Goal: Task Accomplishment & Management: Manage account settings

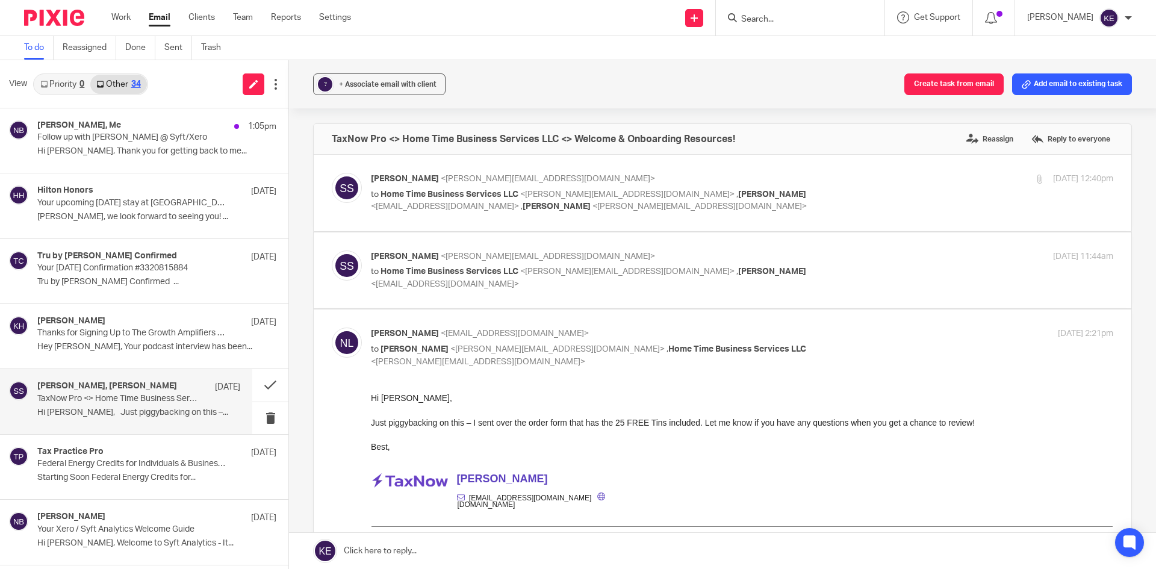
scroll to position [241, 0]
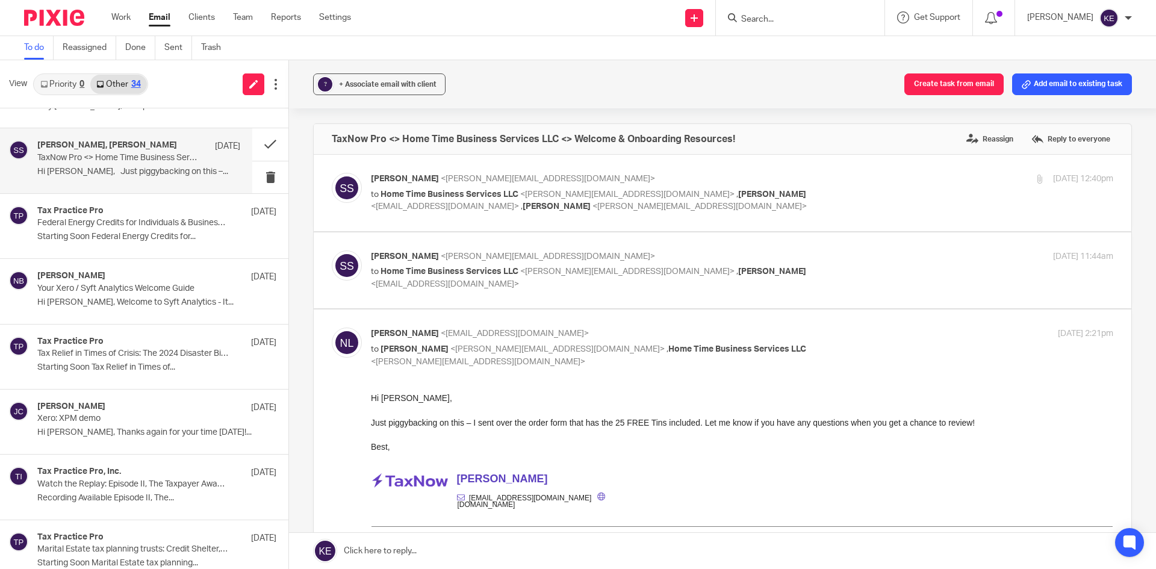
click at [125, 17] on link "Work" at bounding box center [120, 17] width 19 height 12
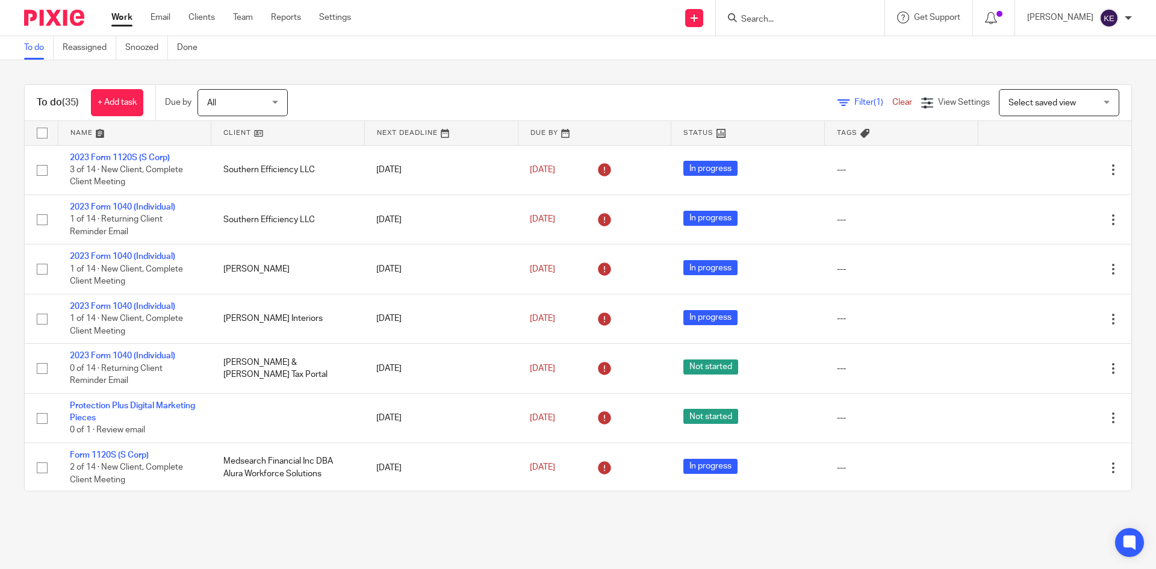
click at [794, 20] on input "Search" at bounding box center [794, 19] width 108 height 11
type input "bolen"
click at [791, 45] on link at bounding box center [894, 52] width 313 height 28
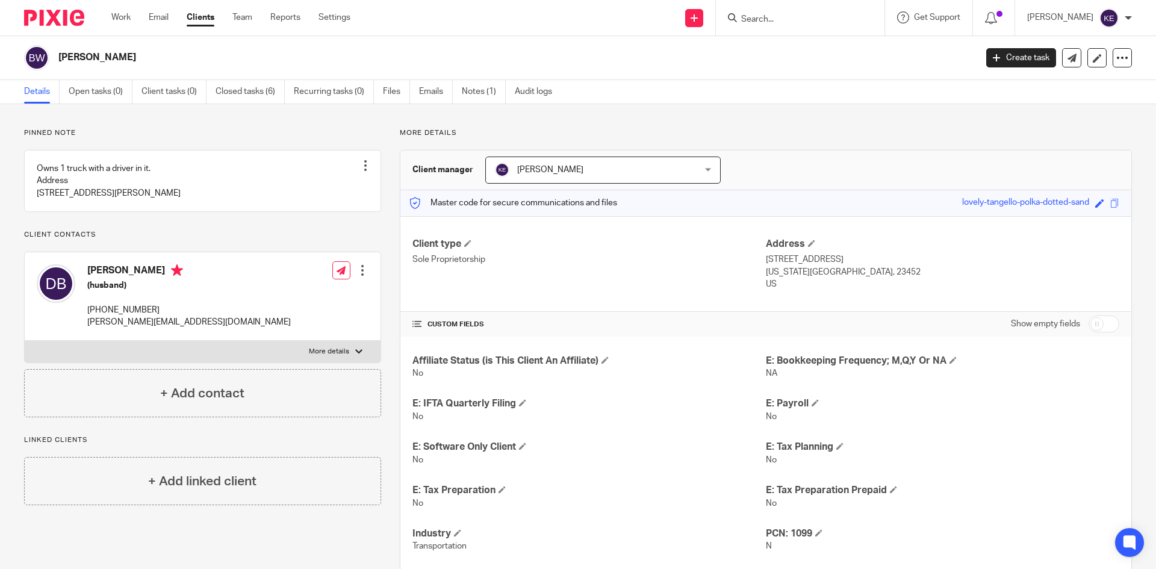
click at [129, 17] on link "Work" at bounding box center [120, 17] width 19 height 12
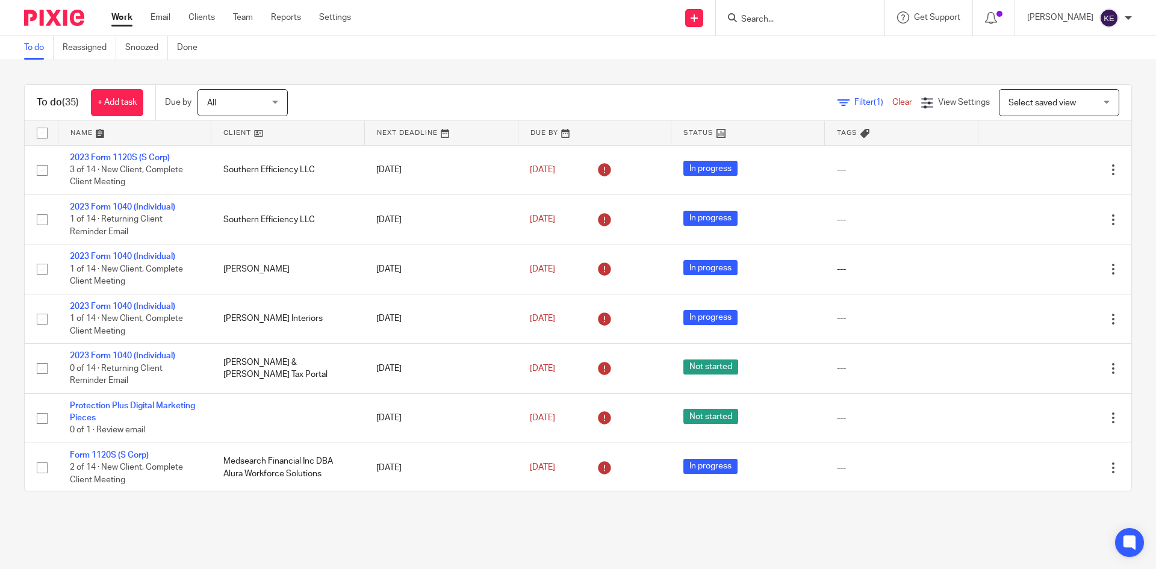
click at [703, 14] on link at bounding box center [694, 18] width 18 height 18
click at [712, 70] on link "Create task" at bounding box center [725, 73] width 74 height 17
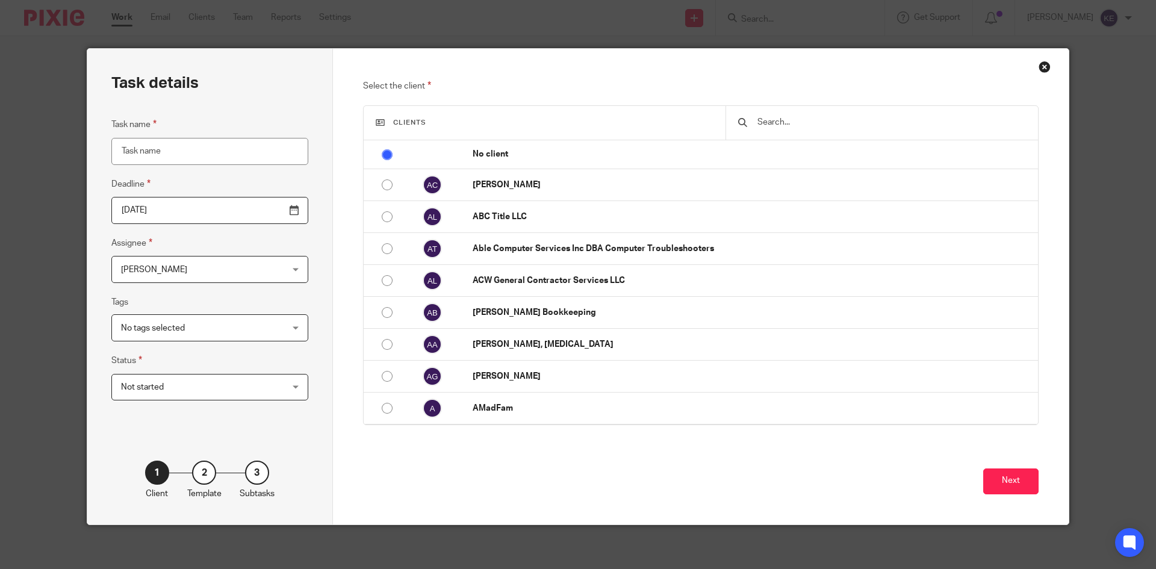
click at [1040, 64] on div "Close this dialog window" at bounding box center [1045, 67] width 12 height 12
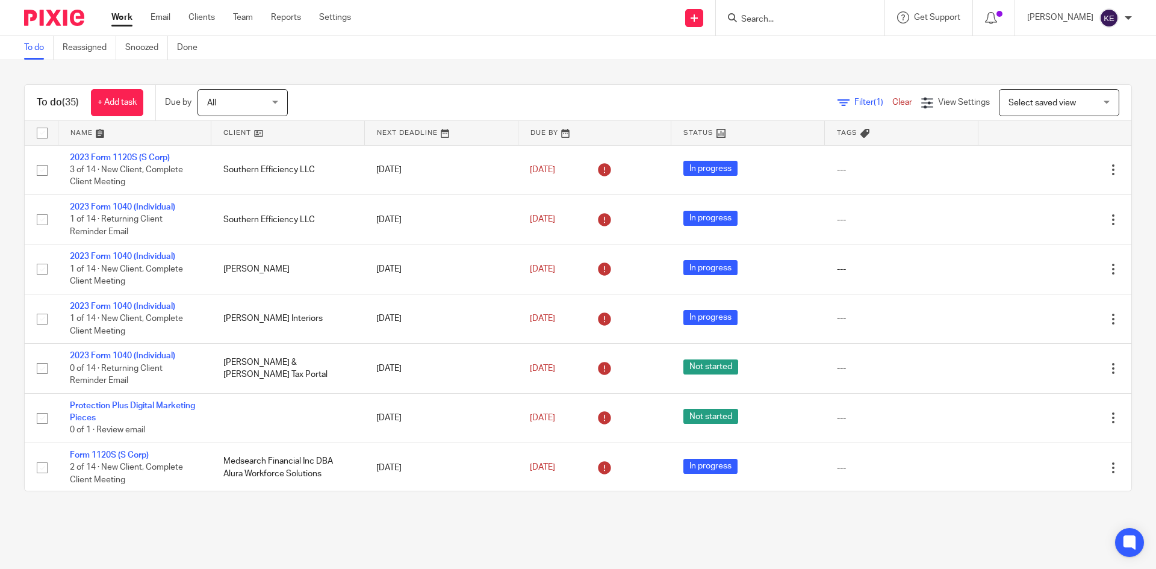
click at [794, 15] on input "Search" at bounding box center [794, 19] width 108 height 11
type input "bolen"
click at [853, 56] on link at bounding box center [894, 52] width 313 height 28
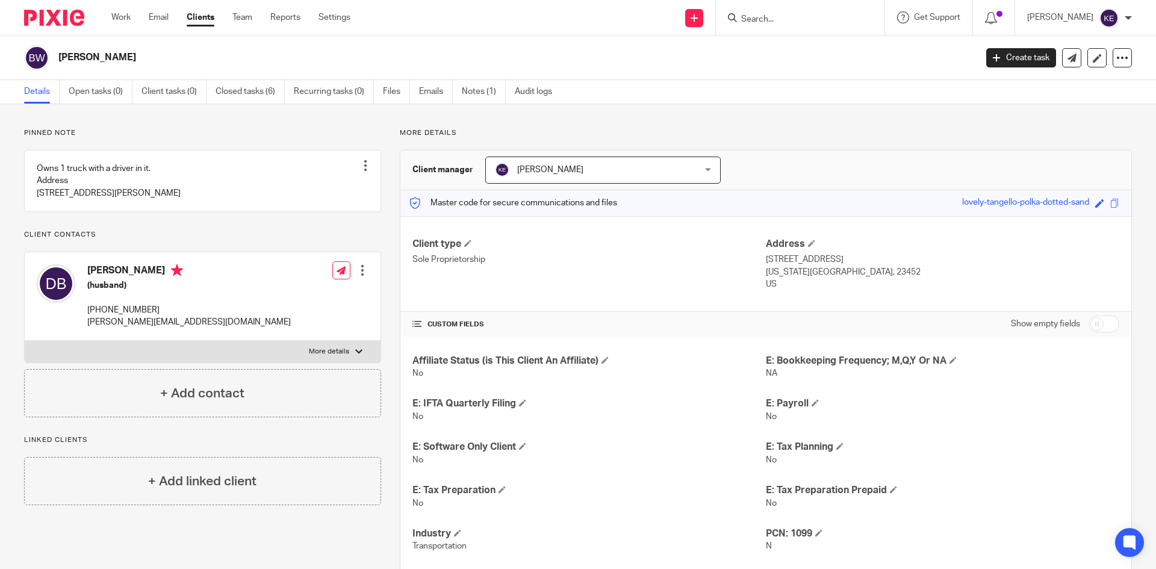
click at [344, 93] on link "Recurring tasks (0)" at bounding box center [334, 91] width 80 height 23
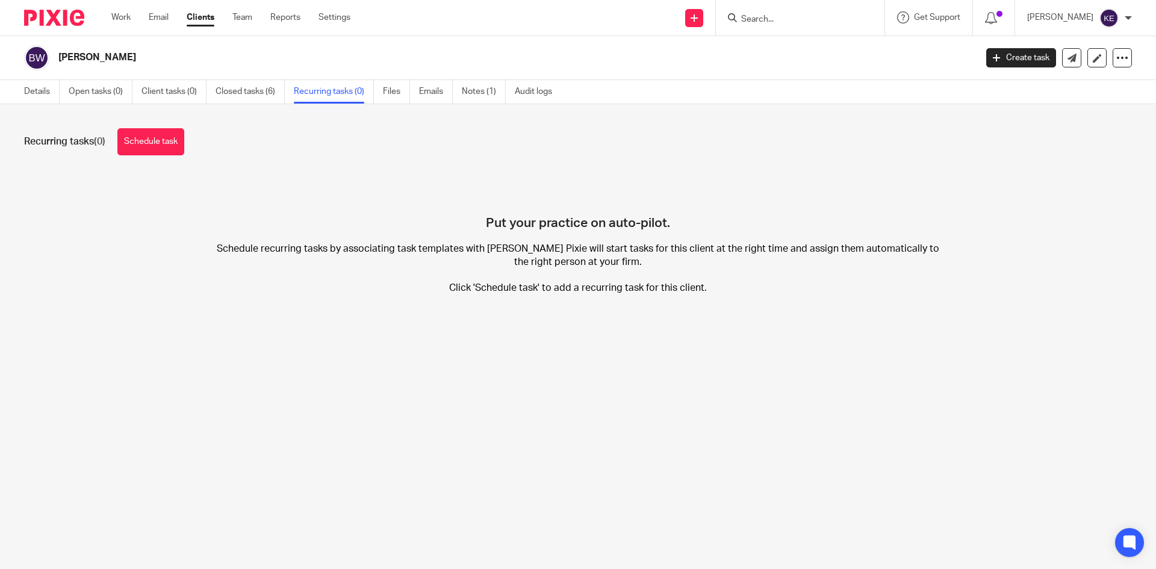
click at [172, 137] on link "Schedule task" at bounding box center [150, 141] width 67 height 27
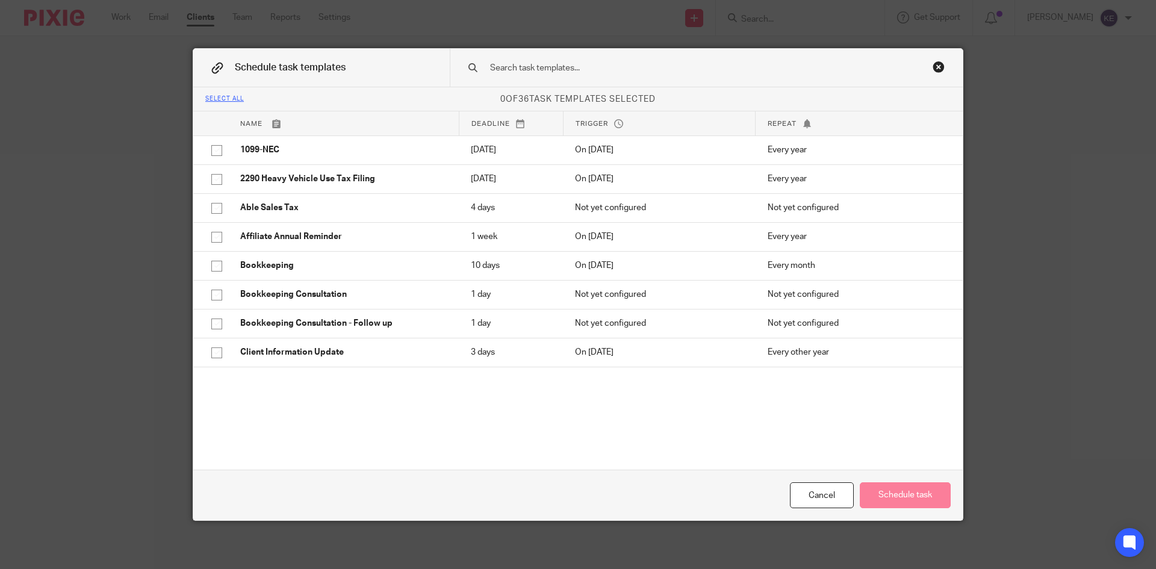
click at [215, 177] on input "checkbox" at bounding box center [216, 179] width 23 height 23
checkbox input "true"
click at [920, 493] on button "Schedule task" at bounding box center [905, 495] width 91 height 26
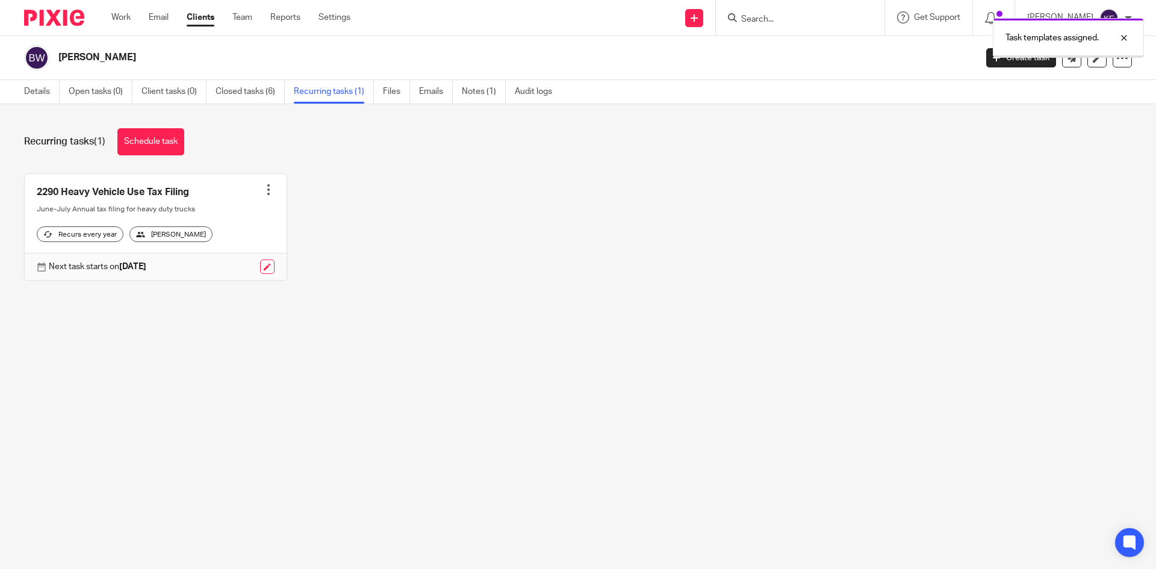
click at [993, 55] on div "Task templates assigned." at bounding box center [1068, 38] width 151 height 40
click at [993, 58] on icon at bounding box center [996, 57] width 7 height 7
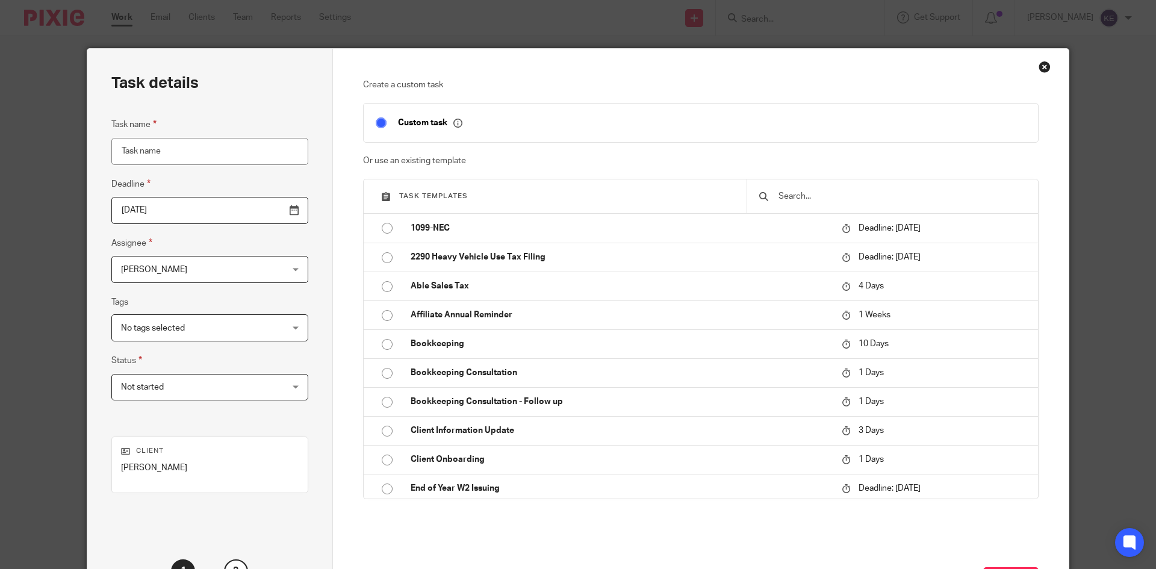
click at [382, 257] on input "radio" at bounding box center [387, 257] width 23 height 23
type input "2025-08-31"
type input "2290 Heavy Vehicle Use Tax Filing"
checkbox input "false"
radio input "false"
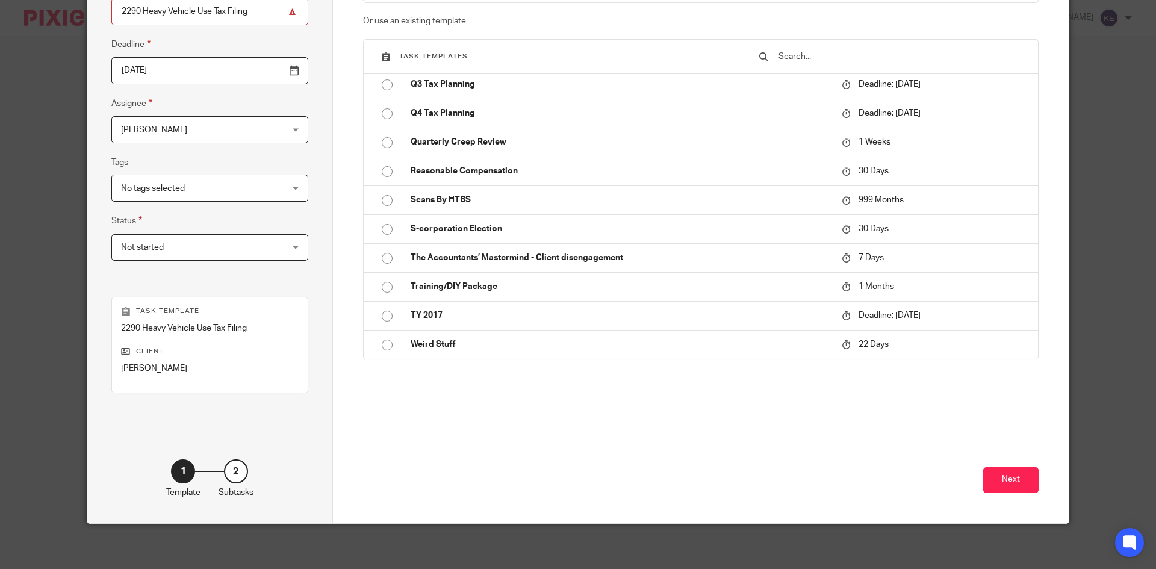
scroll to position [143, 0]
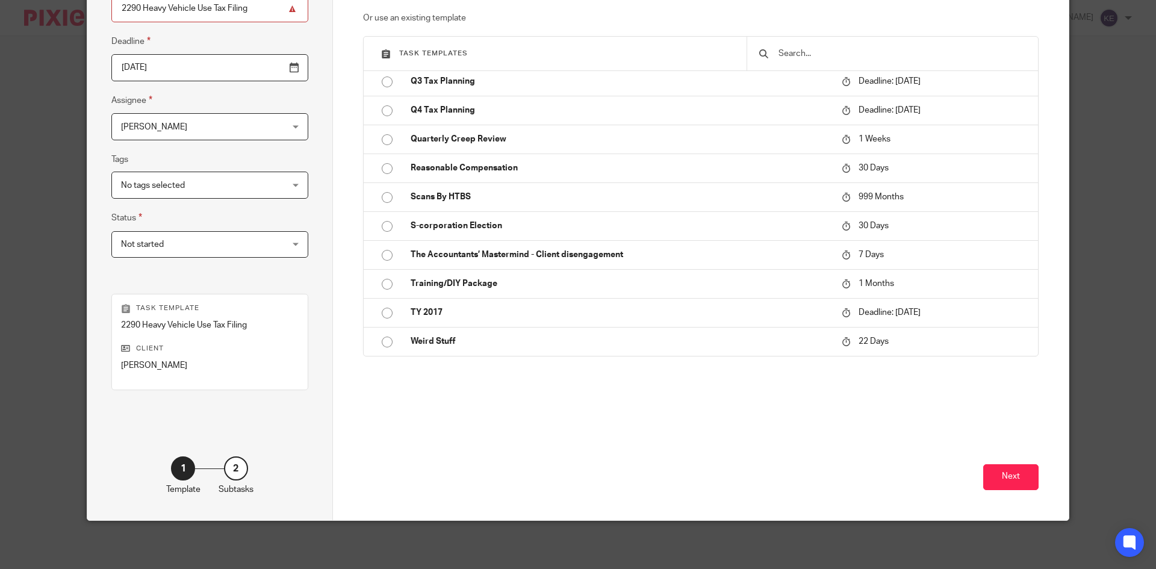
click at [1008, 474] on button "Next" at bounding box center [1011, 477] width 55 height 26
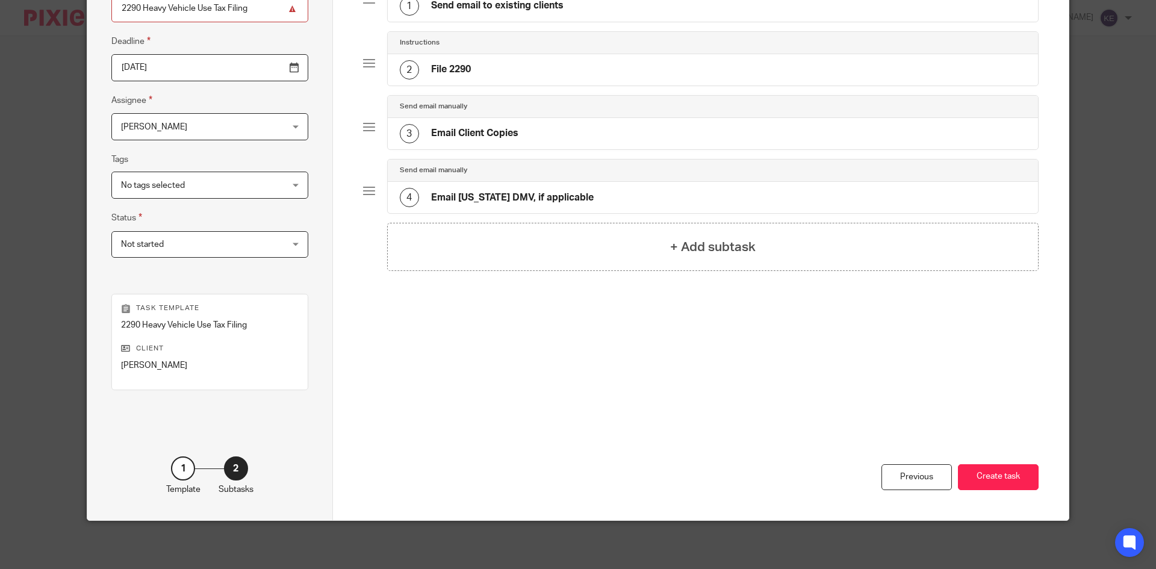
click at [1013, 475] on button "Create task" at bounding box center [998, 477] width 81 height 26
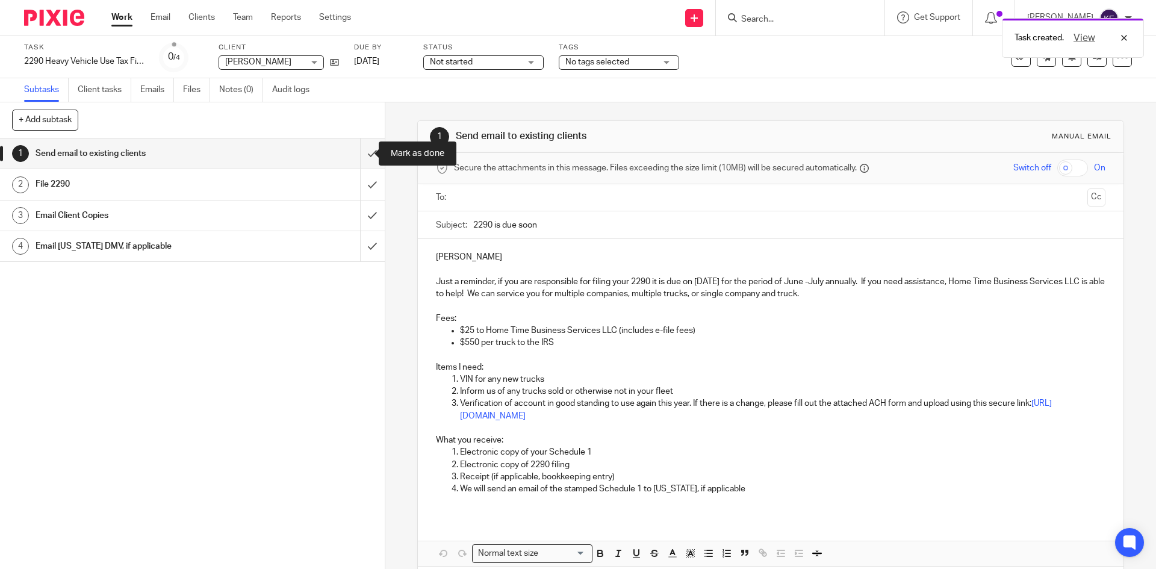
click at [363, 151] on input "submit" at bounding box center [192, 154] width 385 height 30
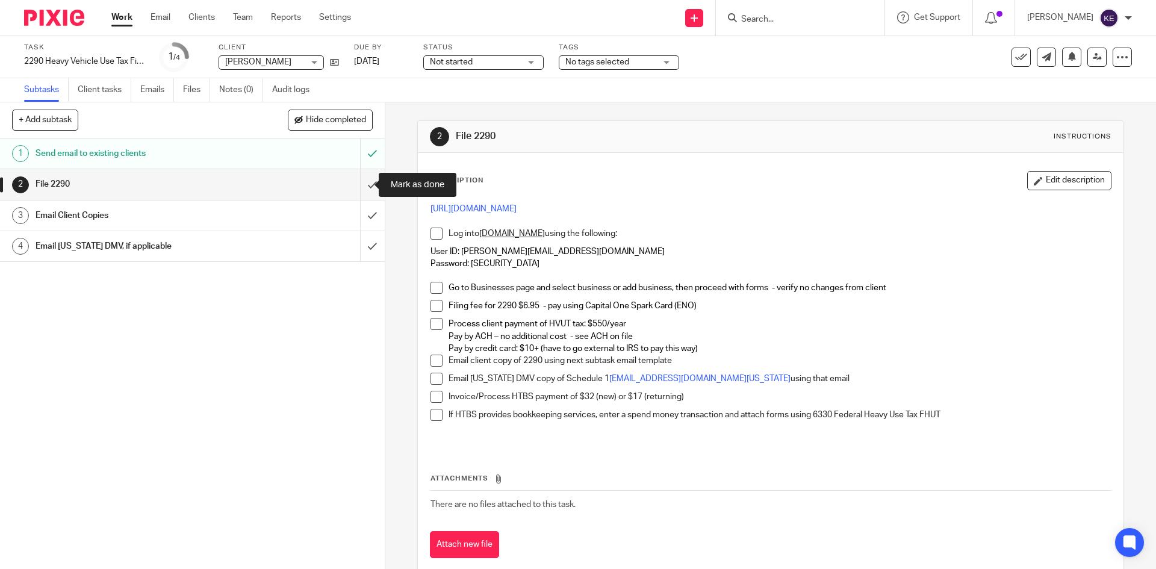
click at [357, 181] on input "submit" at bounding box center [192, 184] width 385 height 30
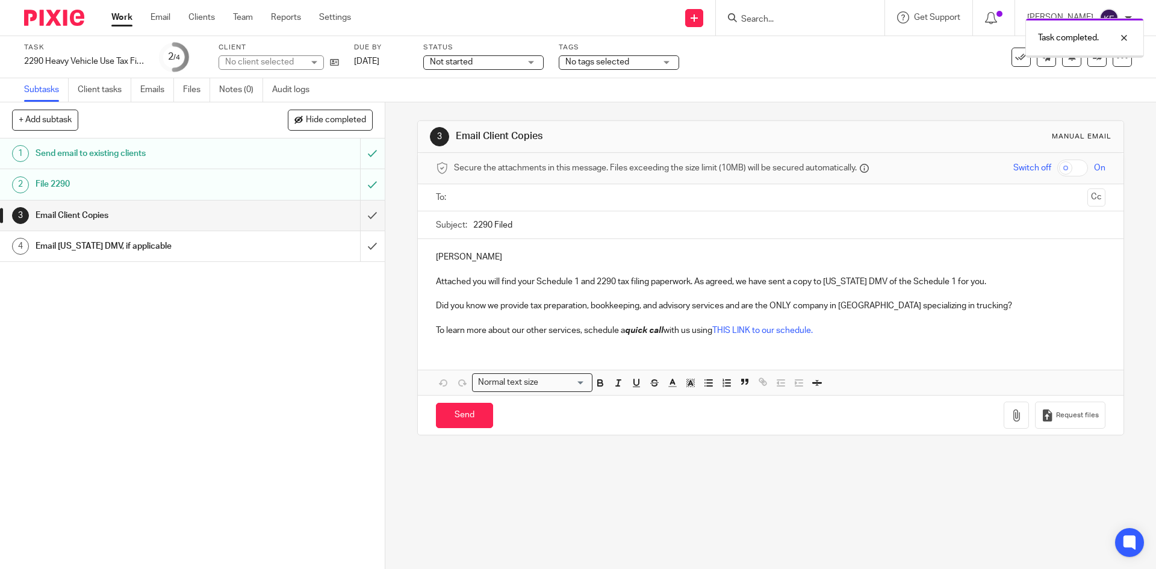
click at [107, 211] on h1 "Email Client Copies" at bounding box center [140, 216] width 208 height 18
click at [481, 202] on input "text" at bounding box center [770, 198] width 624 height 14
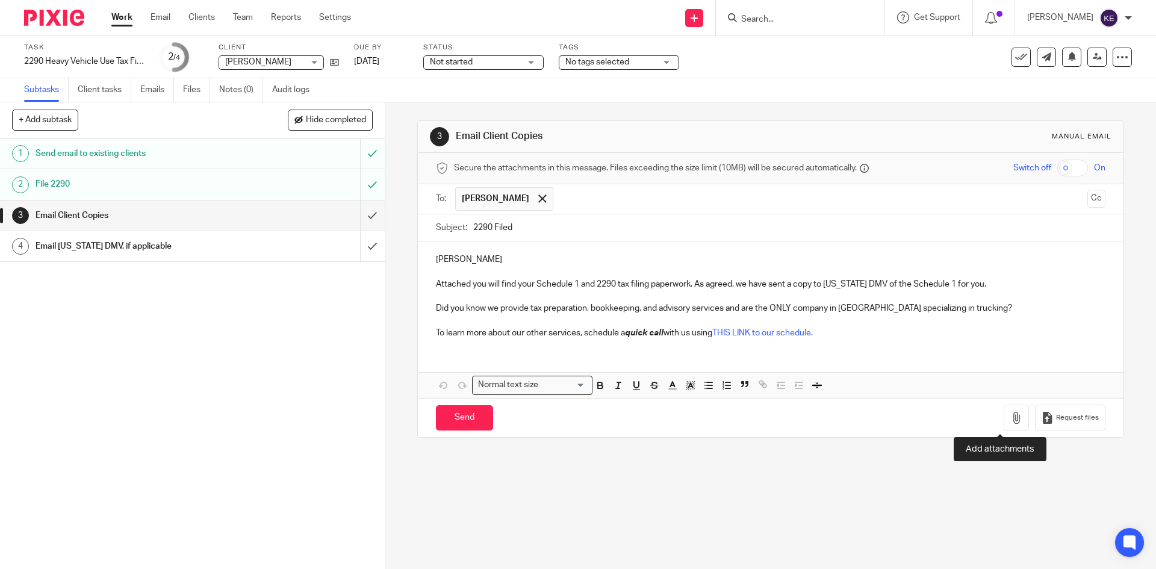
click at [1011, 413] on icon "button" at bounding box center [1017, 418] width 12 height 12
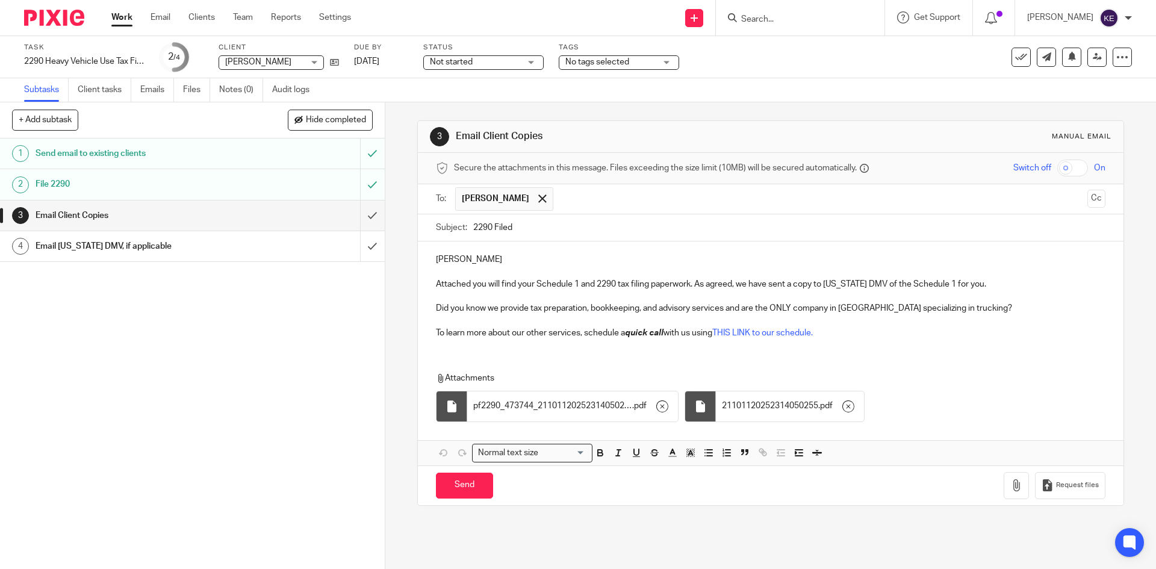
click at [697, 283] on p "Attached you will find your Schedule 1 and 2290 tax filing paperwork. As agreed…" at bounding box center [770, 284] width 669 height 12
click at [975, 278] on p "Attached you will find your Schedule 1 and 2290 tax filing paperwork. As agreed…" at bounding box center [770, 284] width 669 height 12
drag, startPoint x: 977, startPoint y: 284, endPoint x: 693, endPoint y: 284, distance: 284.3
click at [693, 284] on p "Attached you will find your Schedule 1 and 2290 tax filing paperwork. As agreed…" at bounding box center [770, 284] width 669 height 12
click at [993, 298] on p at bounding box center [770, 296] width 669 height 12
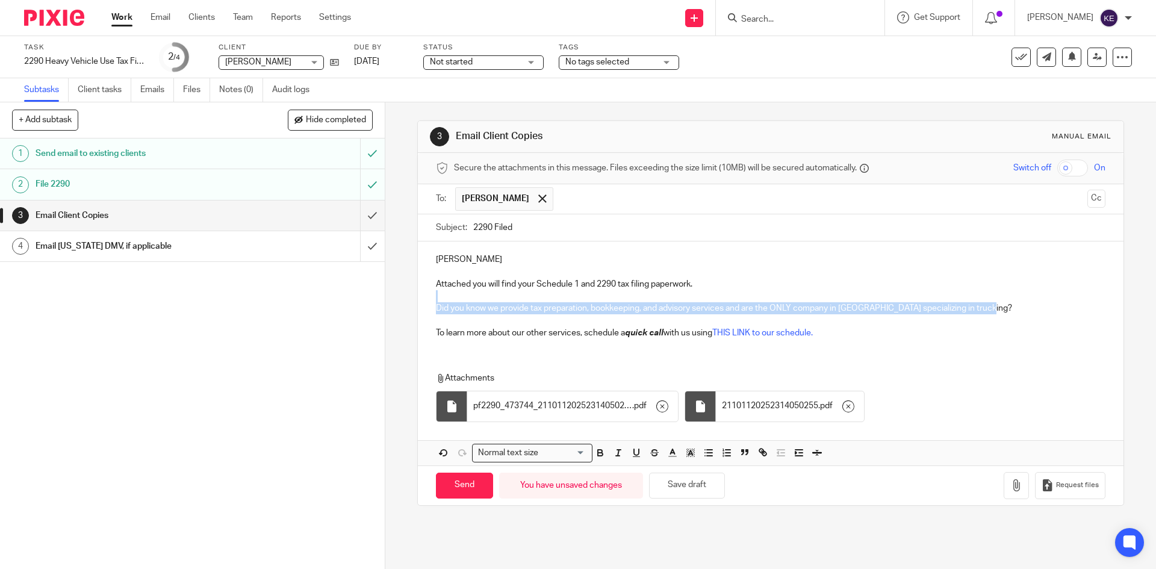
drag, startPoint x: 999, startPoint y: 304, endPoint x: 896, endPoint y: 301, distance: 103.1
click at [896, 301] on div "Dave Attached you will find your Schedule 1 and 2290 tax filing paperwork. Did …" at bounding box center [770, 295] width 705 height 107
click at [884, 308] on p "Did you know we provide tax preparation, bookkeeping, and advisory services and…" at bounding box center [770, 308] width 669 height 12
click at [902, 305] on p "Did you know we provide tax preparation, bookkeeping, and advisory services and…" at bounding box center [770, 308] width 669 height 12
drag, startPoint x: 902, startPoint y: 308, endPoint x: 840, endPoint y: 310, distance: 62.1
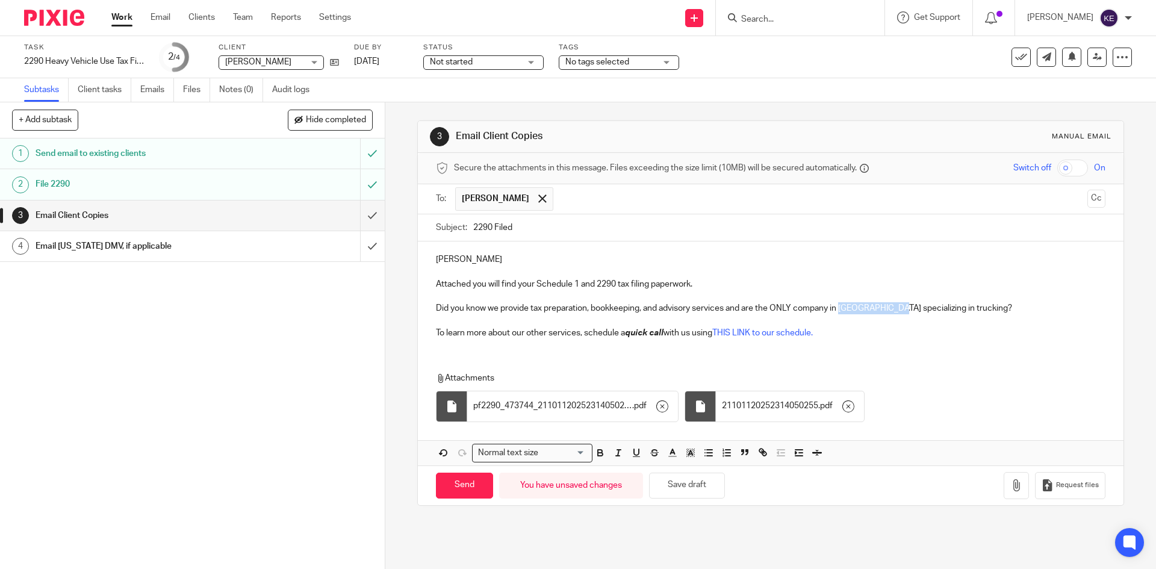
click at [840, 310] on p "Did you know we provide tax preparation, bookkeeping, and advisory services and…" at bounding box center [770, 308] width 669 height 12
drag, startPoint x: 744, startPoint y: 308, endPoint x: 838, endPoint y: 310, distance: 93.4
click at [838, 310] on p "Did you know we provide tax preparation, bookkeeping, and advisory services and…" at bounding box center [770, 308] width 669 height 12
click at [468, 481] on input "Send" at bounding box center [464, 486] width 57 height 26
type input "Sent"
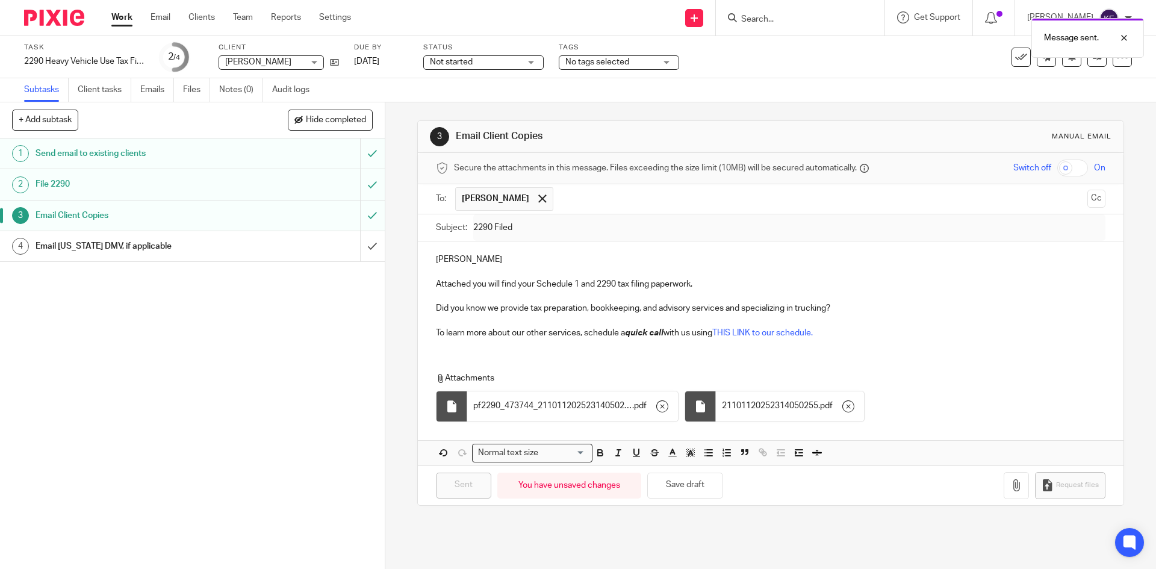
click at [272, 242] on div "Email [US_STATE] DMV, if applicable" at bounding box center [192, 246] width 313 height 18
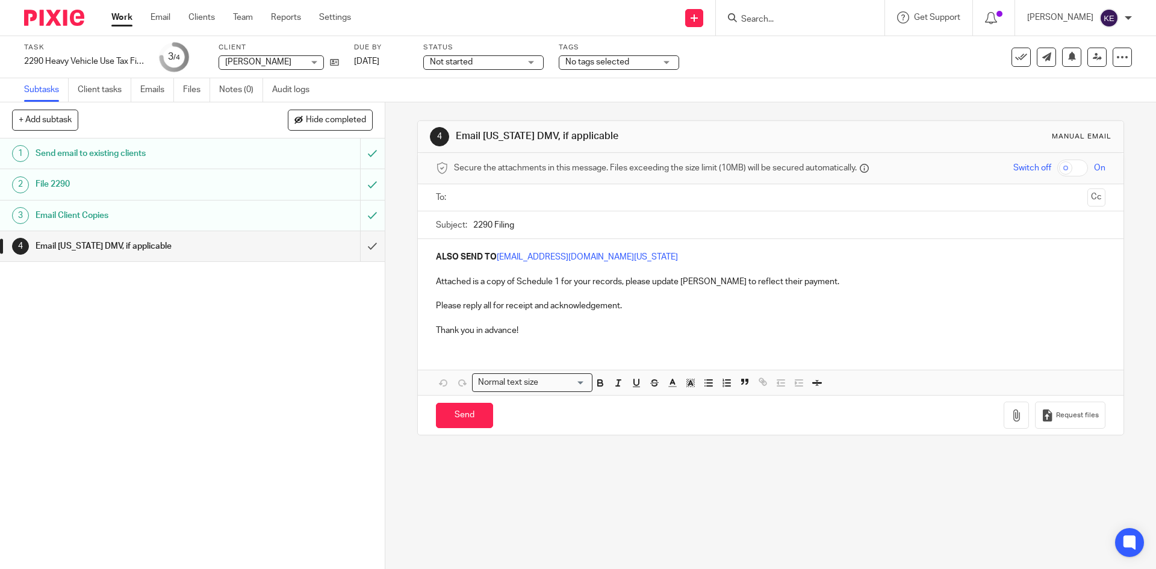
click at [463, 194] on input "text" at bounding box center [770, 198] width 624 height 14
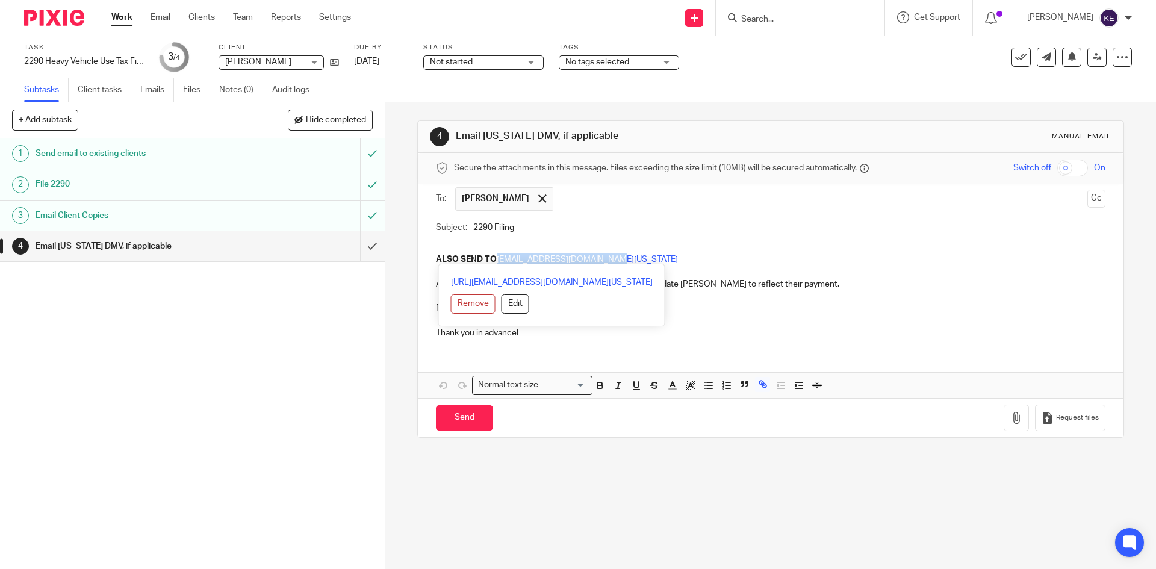
drag, startPoint x: 605, startPoint y: 258, endPoint x: 497, endPoint y: 261, distance: 108.4
click at [497, 261] on p "ALSO SEND TO [EMAIL_ADDRESS][DOMAIN_NAME][US_STATE]" at bounding box center [770, 260] width 669 height 12
click at [668, 261] on p "ALSO SEND TO [EMAIL_ADDRESS][DOMAIN_NAME][US_STATE]" at bounding box center [770, 260] width 669 height 12
drag, startPoint x: 608, startPoint y: 259, endPoint x: 494, endPoint y: 261, distance: 113.3
click at [494, 261] on p "ALSO SEND TO [EMAIL_ADDRESS][DOMAIN_NAME][US_STATE]" at bounding box center [770, 260] width 669 height 12
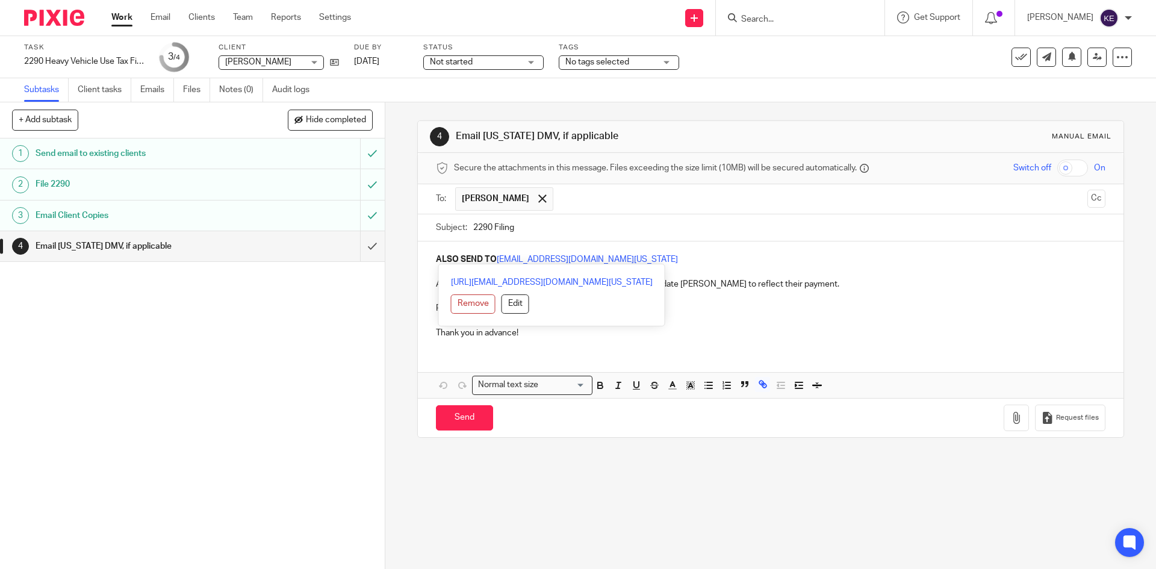
click at [560, 195] on input "text" at bounding box center [821, 198] width 523 height 23
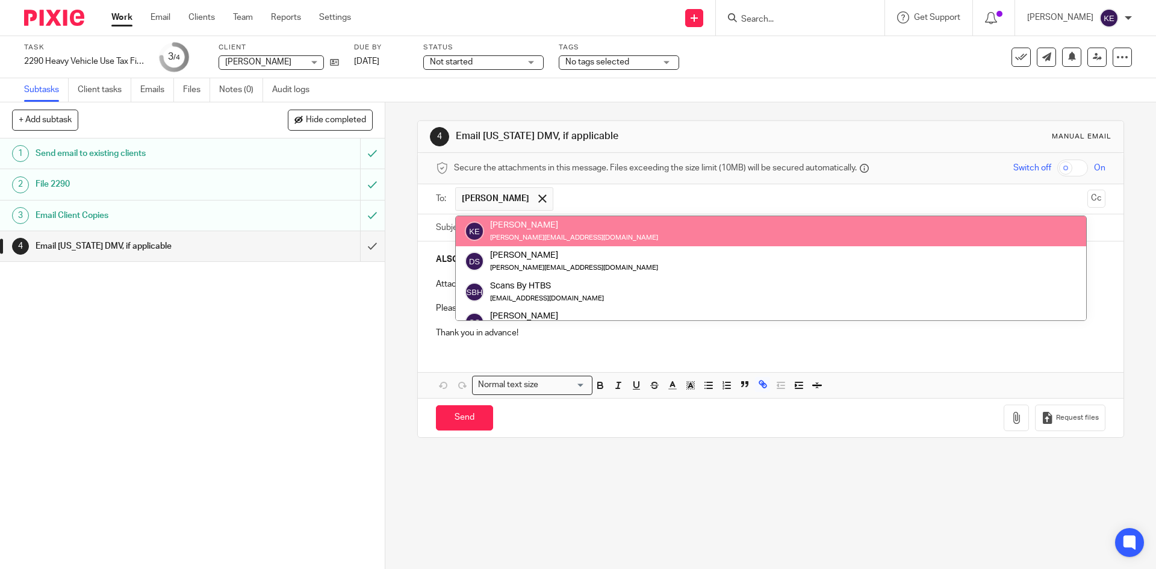
paste input "[URL][EMAIL_ADDRESS][DOMAIN_NAME][US_STATE]"
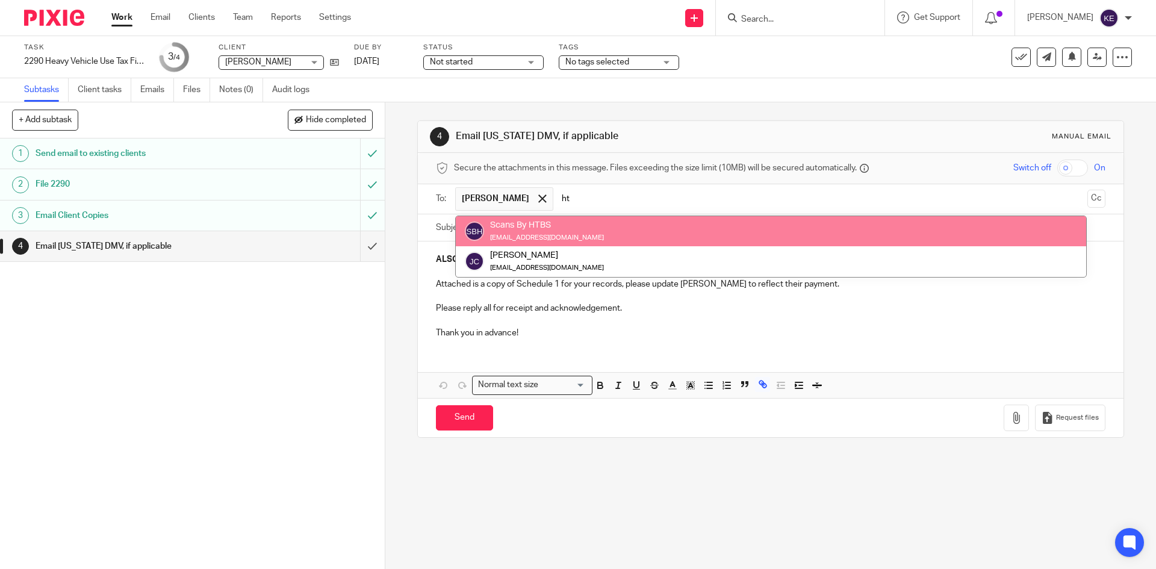
type input "h"
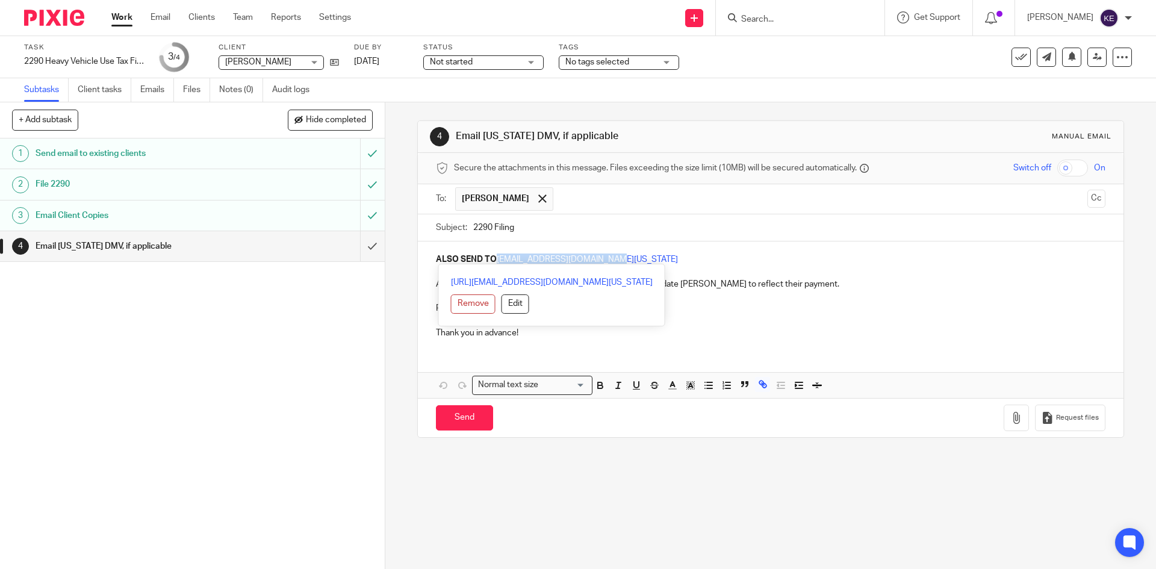
drag, startPoint x: 606, startPoint y: 259, endPoint x: 496, endPoint y: 261, distance: 110.2
click at [496, 261] on p "ALSO SEND TO [EMAIL_ADDRESS][DOMAIN_NAME][US_STATE]" at bounding box center [770, 260] width 669 height 12
copy link "[EMAIL_ADDRESS][DOMAIN_NAME][US_STATE]"
click at [560, 188] on input "text" at bounding box center [821, 198] width 523 height 23
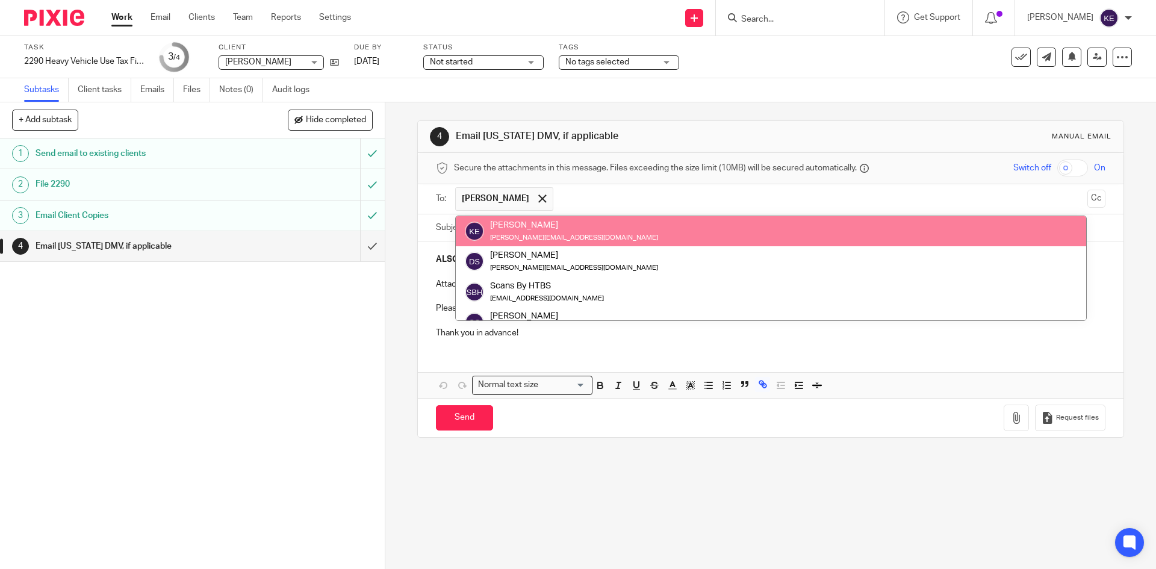
paste input "mcsonline@dmv.virginia.gov"
type input "mcsonline@dmv.virginia.gov"
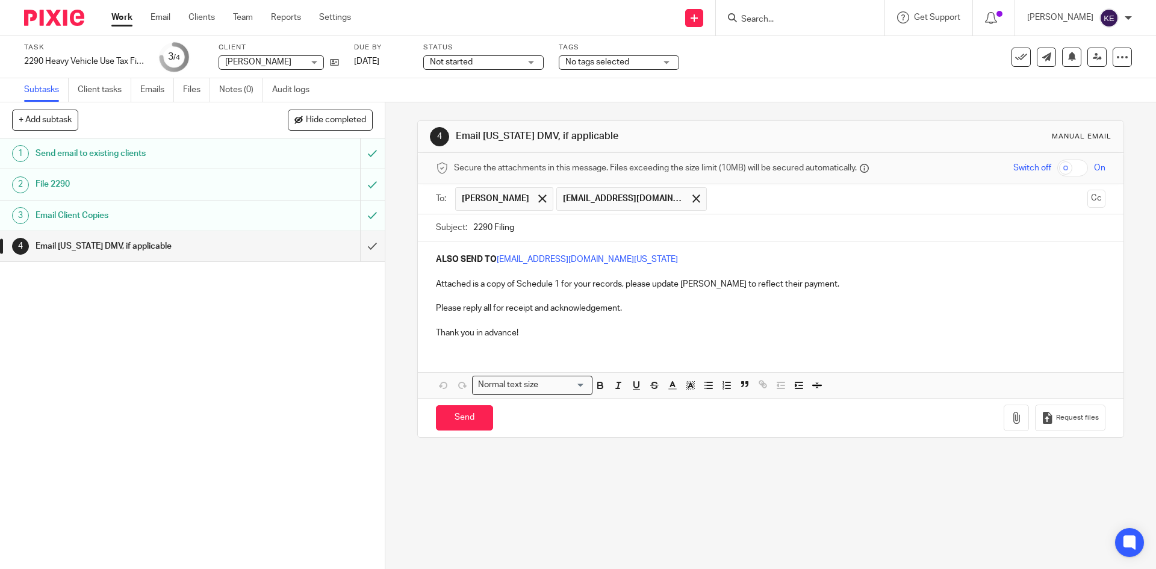
click at [514, 288] on p "Attached is a copy of Schedule 1 for your records, please update Bolen, David W…" at bounding box center [770, 284] width 669 height 12
drag, startPoint x: 643, startPoint y: 254, endPoint x: 392, endPoint y: 257, distance: 251.2
click at [392, 257] on div "4 Email Virginia DMV, if applicable Manual email Secure the attachments in this…" at bounding box center [770, 335] width 771 height 467
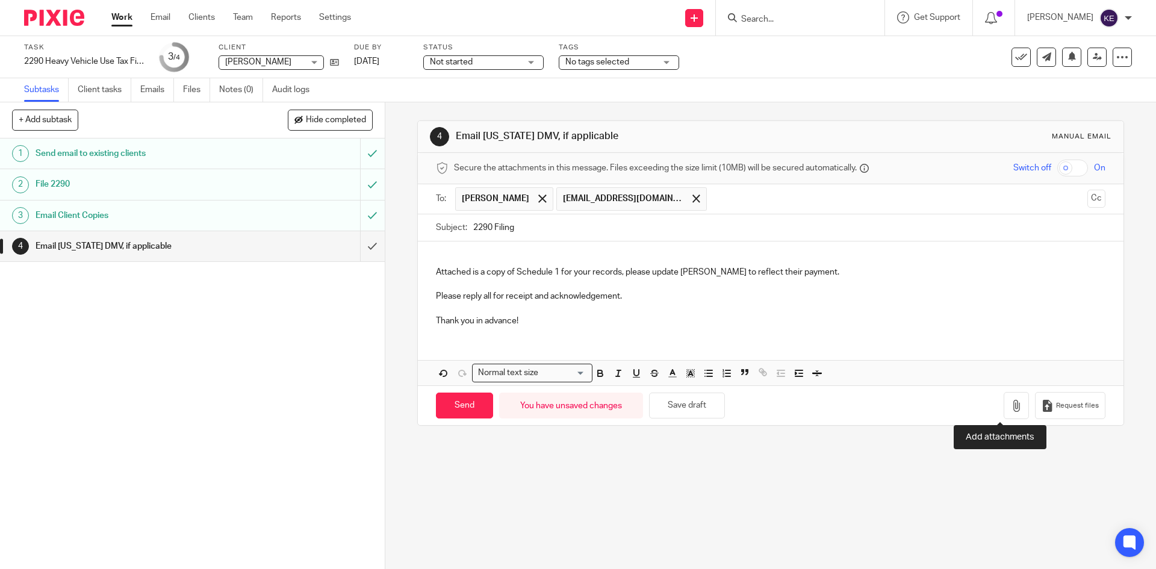
click at [1011, 402] on icon "button" at bounding box center [1017, 406] width 12 height 12
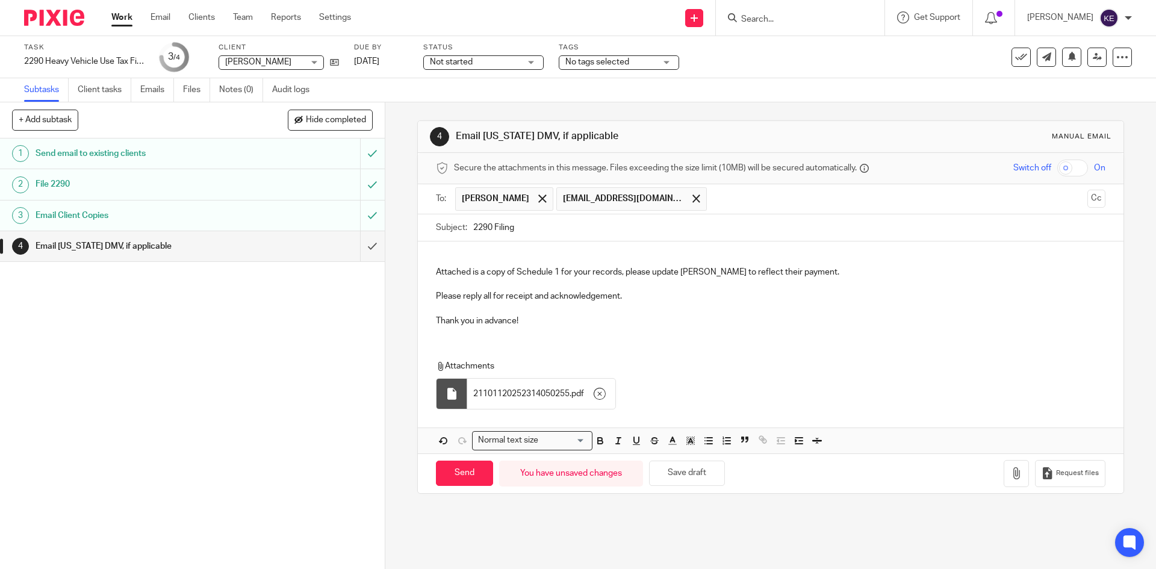
click at [472, 470] on input "Send" at bounding box center [464, 474] width 57 height 26
type input "Sent"
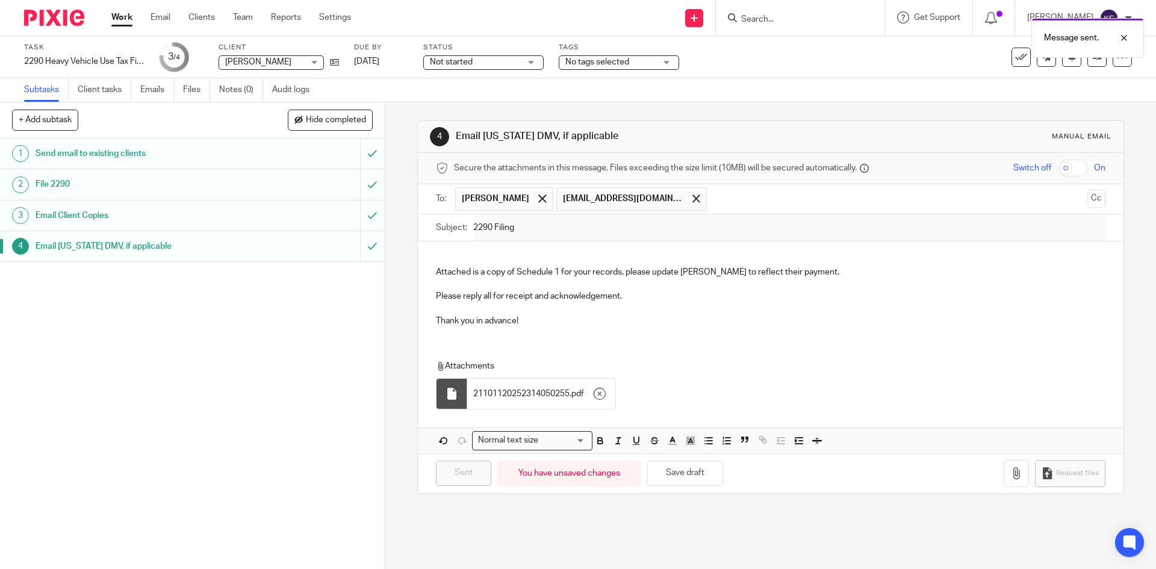
click at [121, 18] on link "Work" at bounding box center [121, 17] width 21 height 12
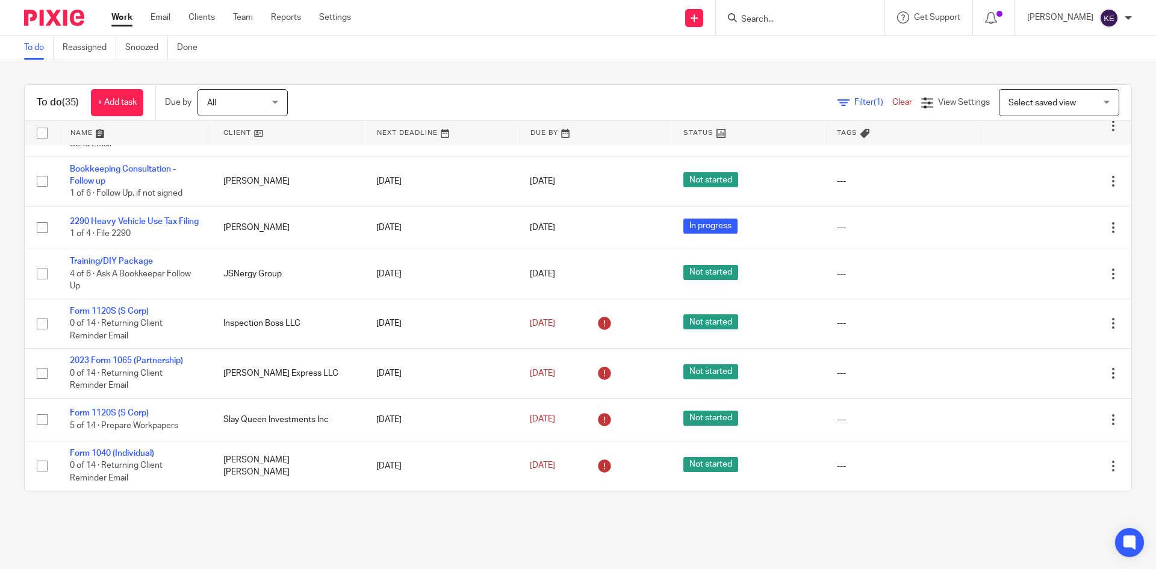
scroll to position [1396, 0]
click at [120, 217] on link "2290 Heavy Vehicle Use Tax Filing" at bounding box center [134, 221] width 129 height 8
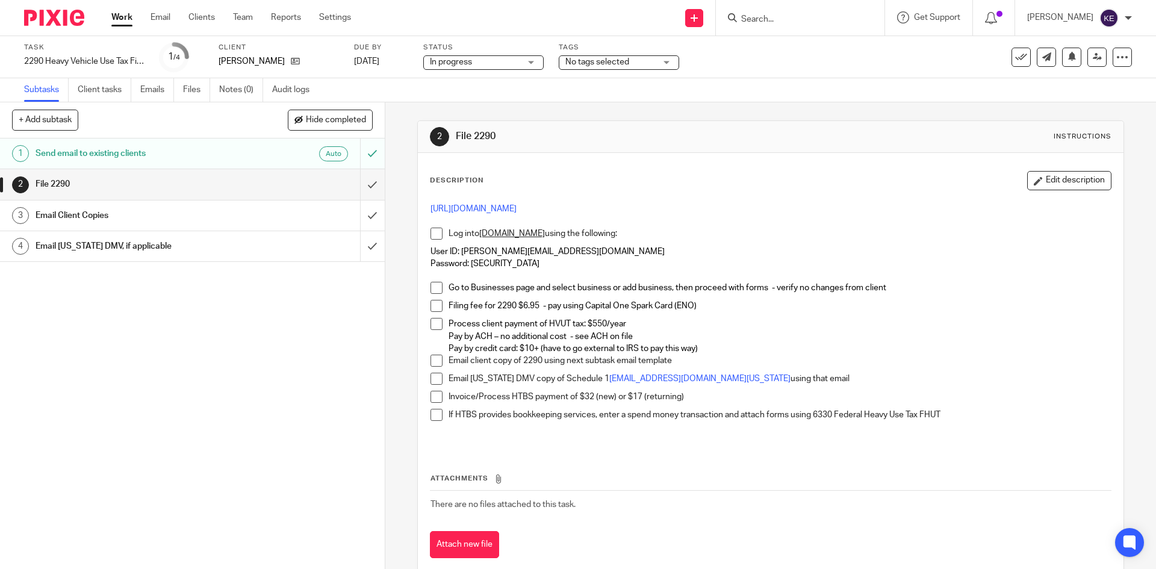
scroll to position [26, 0]
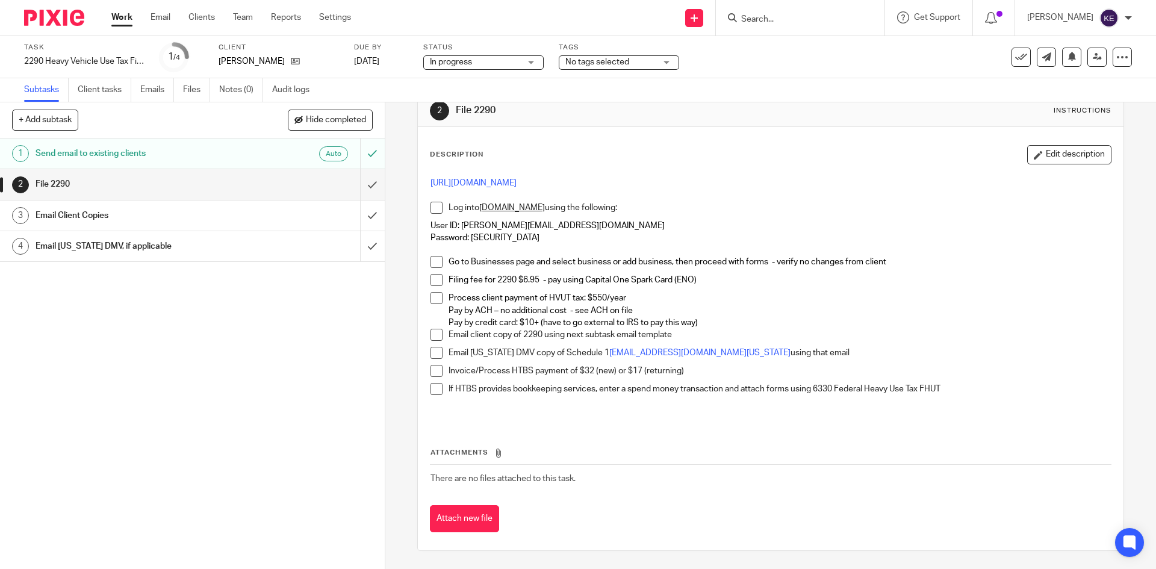
click at [323, 16] on link "Settings" at bounding box center [335, 17] width 32 height 12
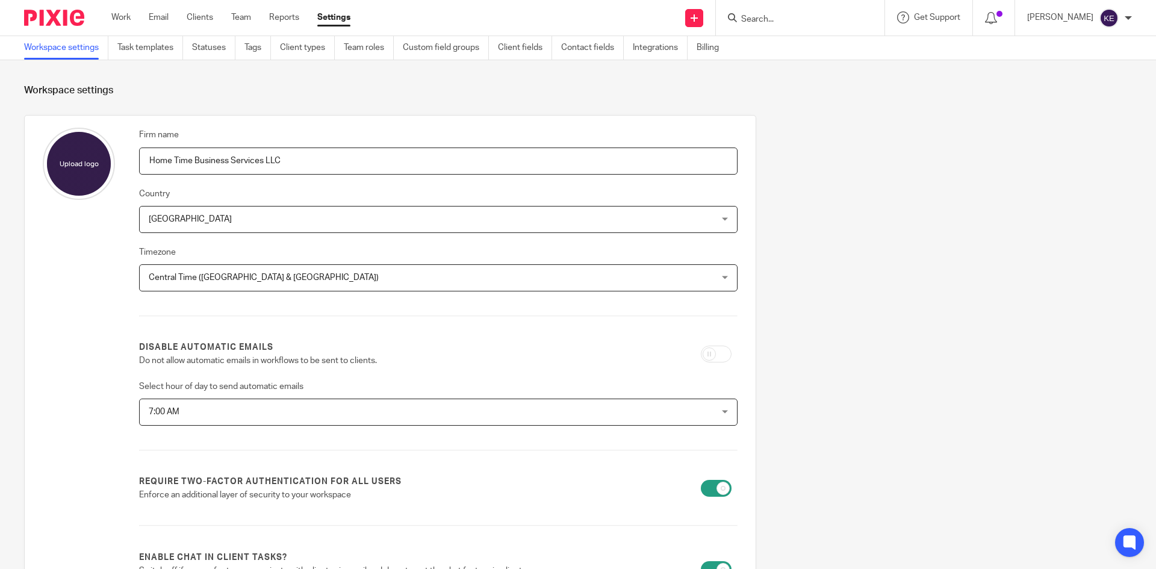
click at [151, 46] on link "Task templates" at bounding box center [150, 47] width 66 height 23
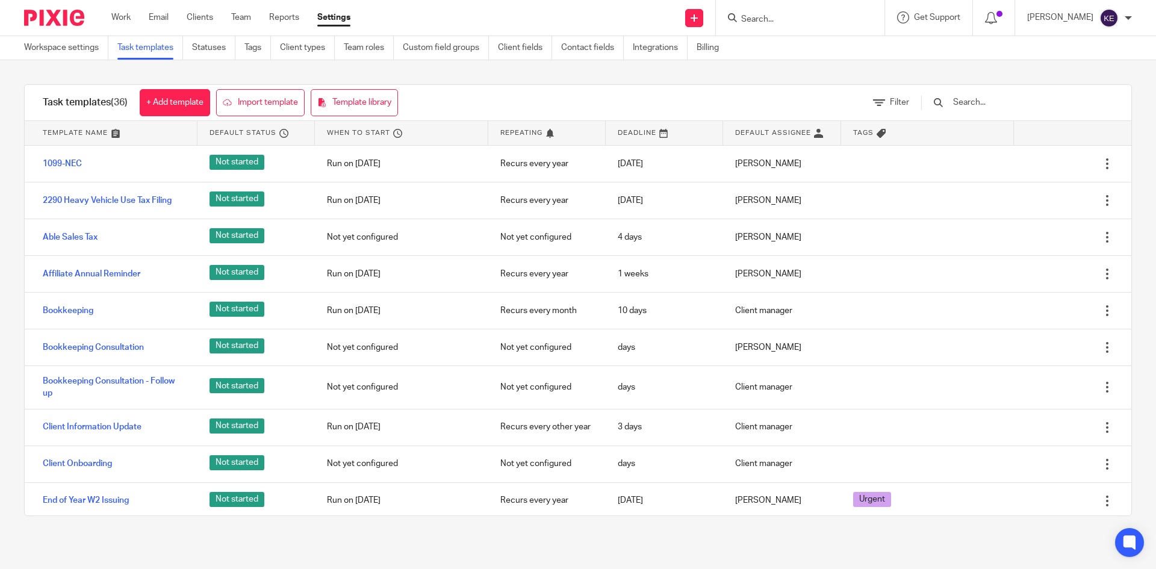
click at [93, 198] on link "2290 Heavy Vehicle Use Tax Filing" at bounding box center [107, 201] width 129 height 12
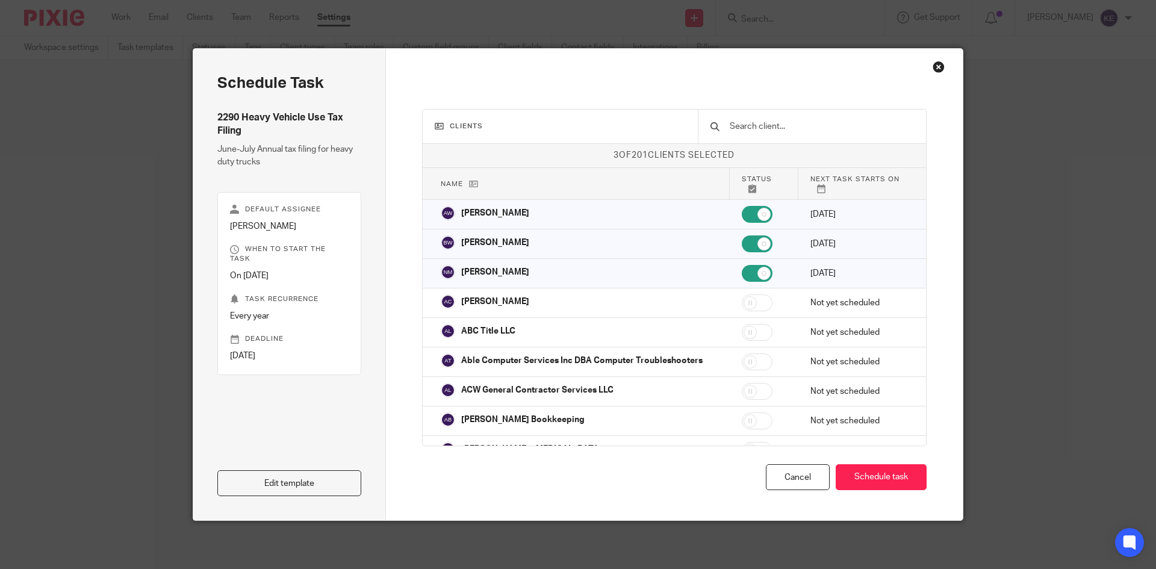
click at [313, 479] on link "Edit template" at bounding box center [289, 483] width 144 height 26
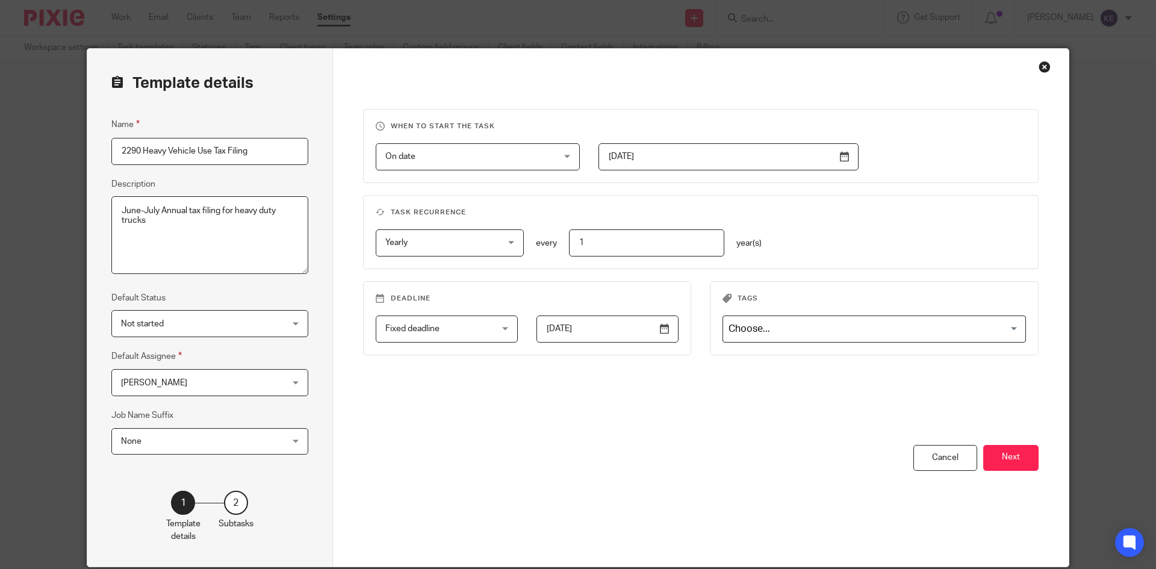
click at [1006, 458] on button "Next" at bounding box center [1011, 458] width 55 height 26
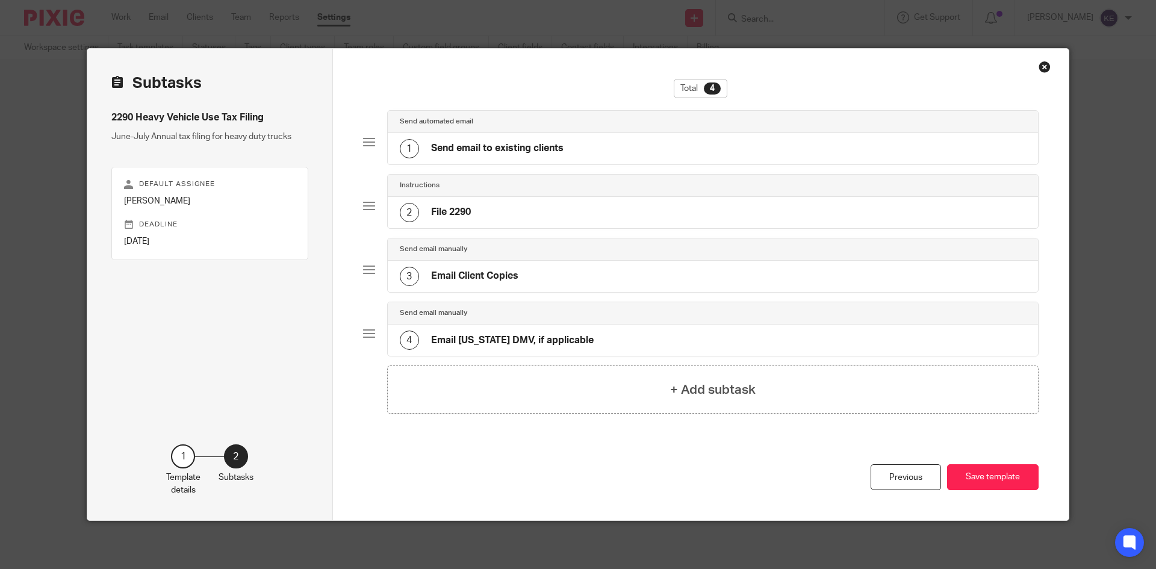
click at [563, 143] on div "1 Send email to existing clients" at bounding box center [713, 148] width 651 height 31
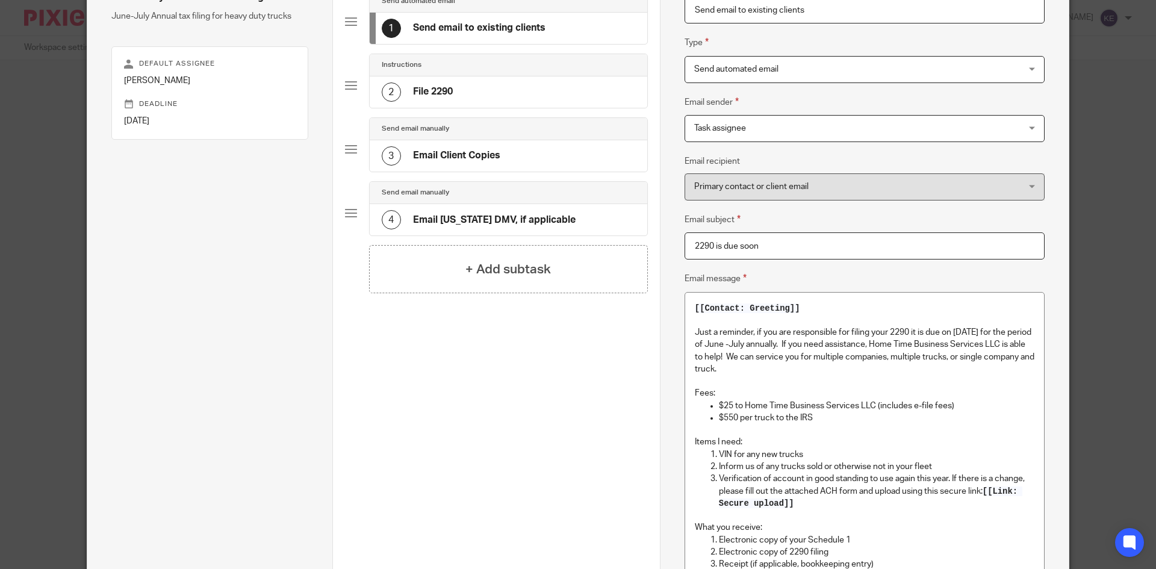
scroll to position [181, 0]
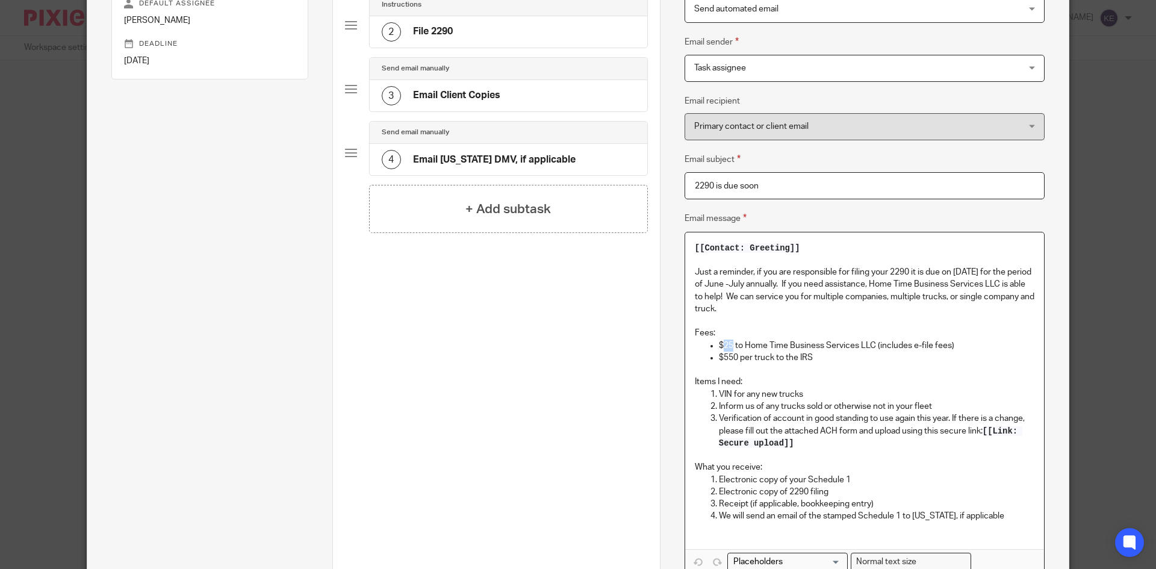
drag, startPoint x: 728, startPoint y: 345, endPoint x: 719, endPoint y: 348, distance: 9.3
click at [719, 348] on p "$25 to Home Time Business Services LLC (includes e-file fees)" at bounding box center [877, 346] width 316 height 12
click at [822, 364] on p at bounding box center [865, 370] width 340 height 12
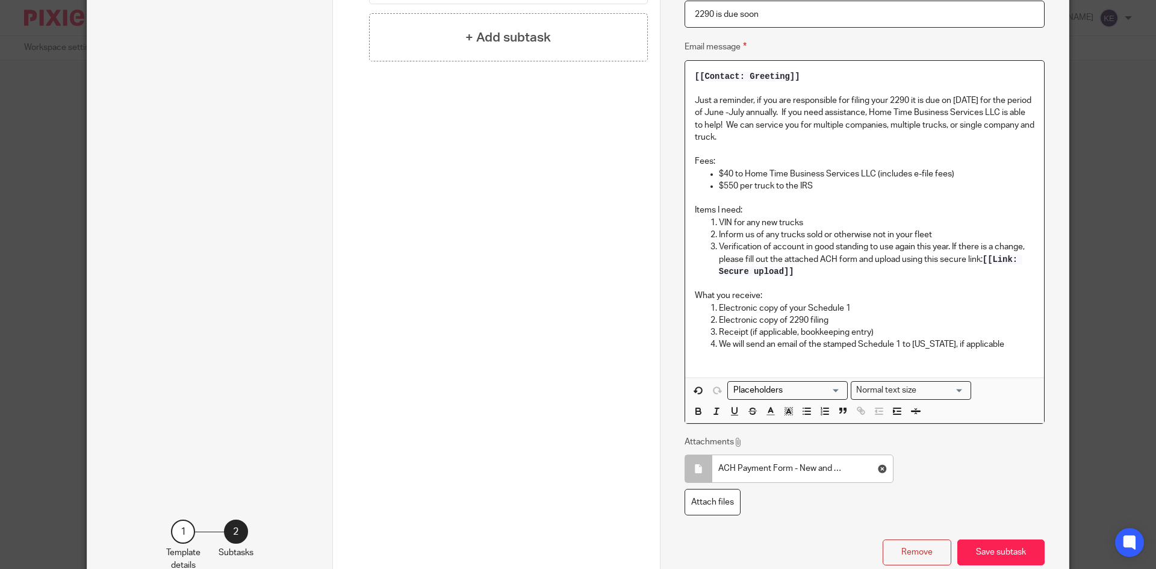
scroll to position [422, 0]
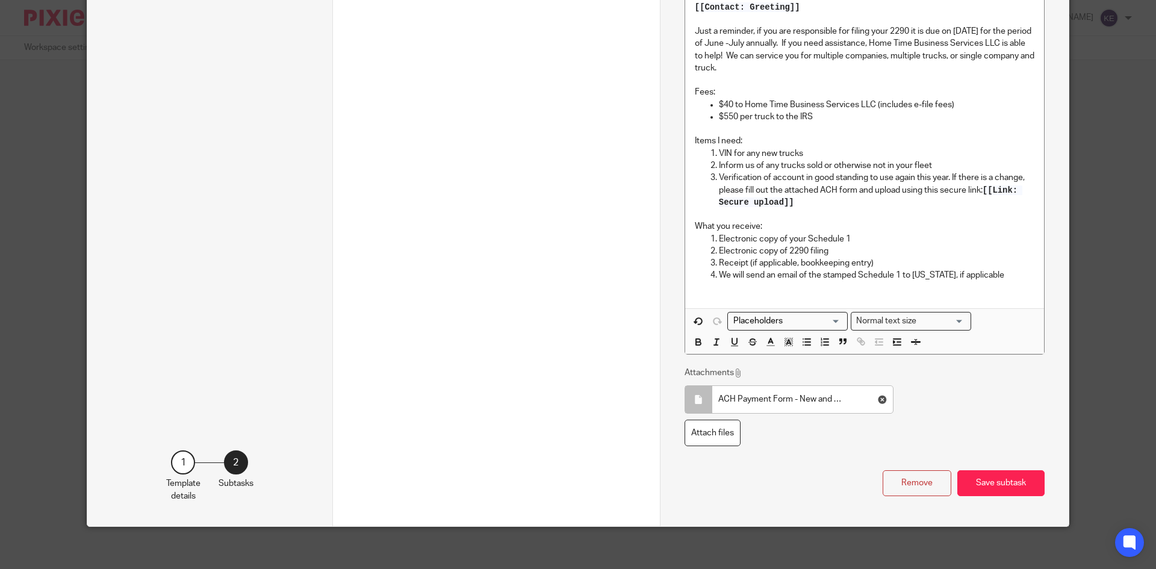
click at [998, 473] on button "Save subtask" at bounding box center [1001, 483] width 87 height 26
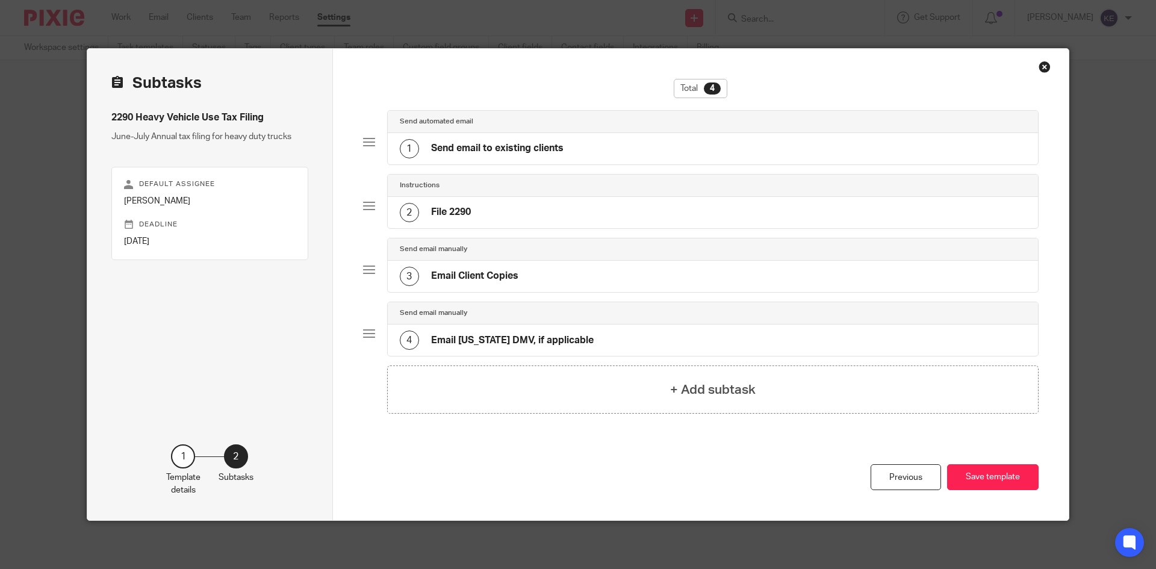
click at [507, 212] on div "2 File 2290" at bounding box center [713, 212] width 651 height 31
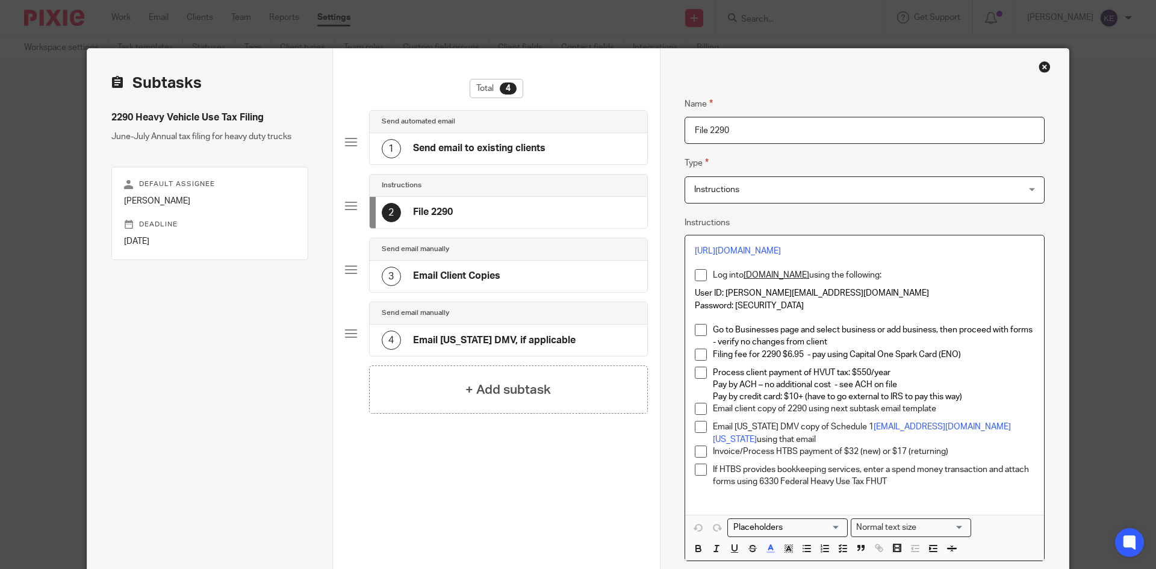
click at [811, 312] on p "Password: [SECURITY_DATA]" at bounding box center [865, 306] width 340 height 12
click at [809, 279] on u "[DOMAIN_NAME]" at bounding box center [777, 275] width 66 height 8
drag, startPoint x: 825, startPoint y: 284, endPoint x: 818, endPoint y: 286, distance: 7.4
click at [818, 281] on p "Log into [DOMAIN_NAME] using the following:" at bounding box center [874, 275] width 322 height 12
click at [799, 279] on u "[DOMAIN_NAME]" at bounding box center [777, 275] width 66 height 8
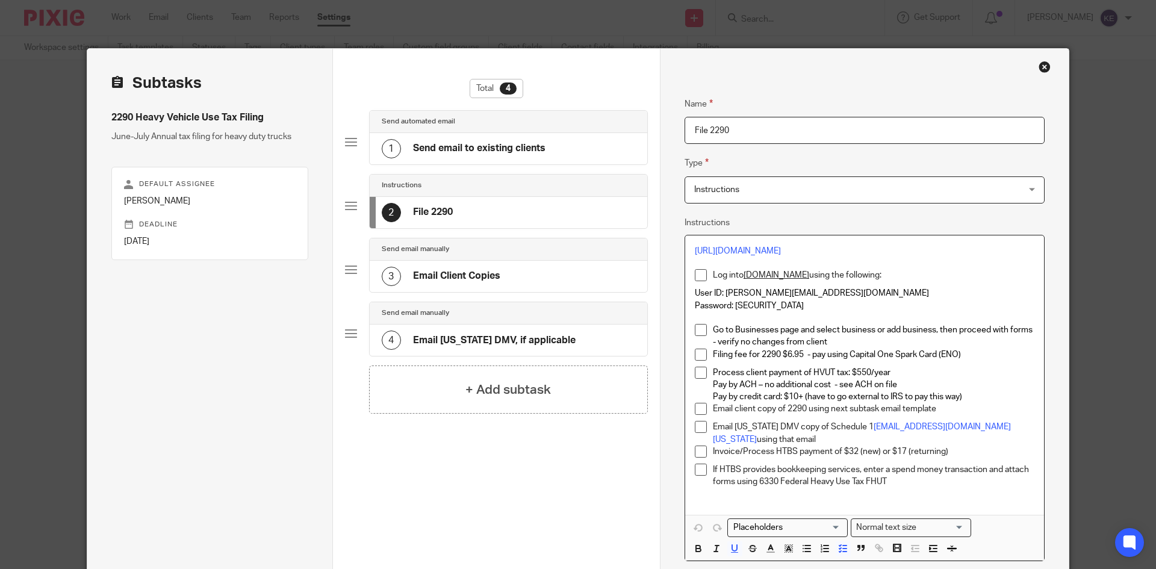
click at [799, 279] on u "[DOMAIN_NAME]" at bounding box center [777, 275] width 66 height 8
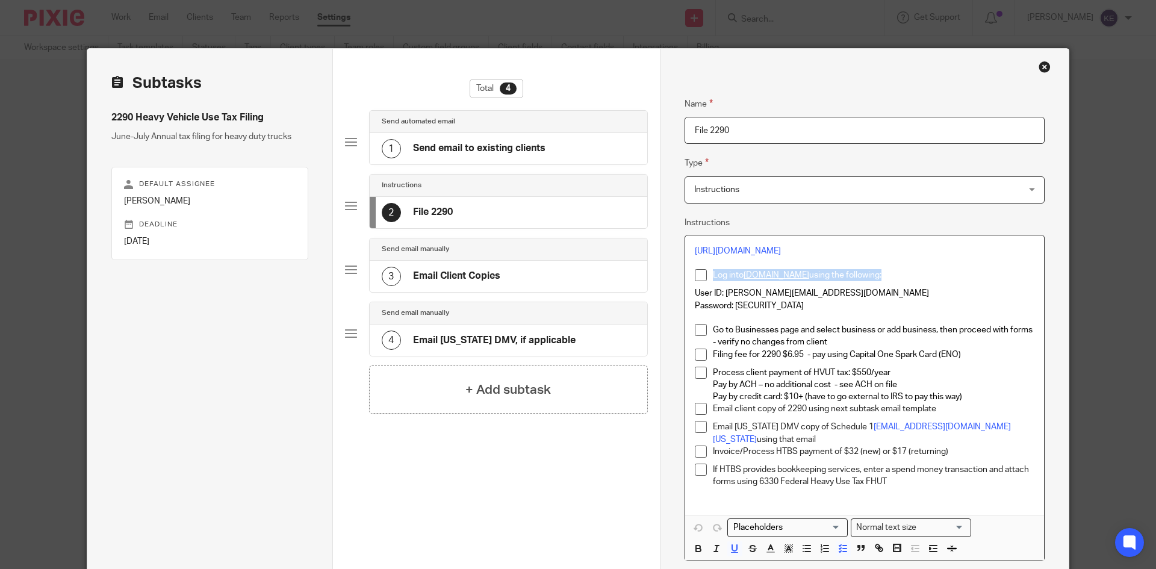
click at [805, 279] on u "[DOMAIN_NAME]" at bounding box center [777, 275] width 66 height 8
click at [856, 281] on p "Log into [DOMAIN_NAME] using the following:" at bounding box center [874, 275] width 322 height 12
click at [800, 279] on u "[DOMAIN_NAME]" at bounding box center [777, 275] width 66 height 8
drag, startPoint x: 823, startPoint y: 288, endPoint x: 742, endPoint y: 290, distance: 81.3
click at [744, 279] on u "[DOMAIN_NAME]" at bounding box center [777, 275] width 66 height 8
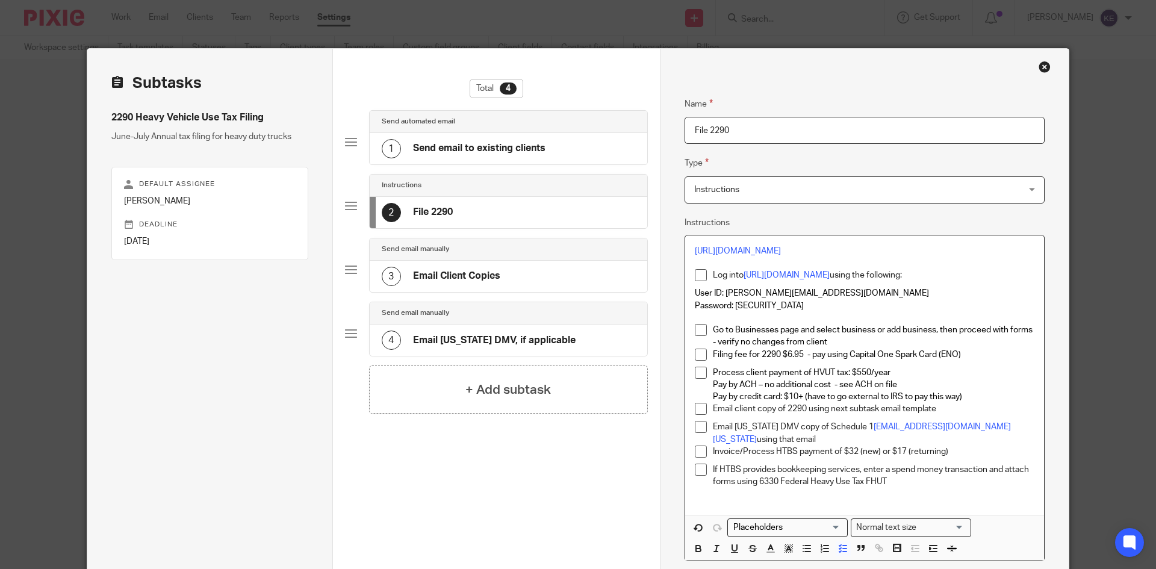
click at [827, 298] on span "User ID: [PERSON_NAME][EMAIL_ADDRESS][DOMAIN_NAME]" at bounding box center [812, 293] width 234 height 8
click at [1097, 288] on div "Template details Name 2290 Heavy Vehicle Use Tax Filing Description June-July A…" at bounding box center [578, 284] width 1156 height 569
click at [786, 312] on p "Password: [SECURITY_DATA]" at bounding box center [865, 306] width 340 height 12
click at [800, 312] on p "Password: [SECURITY_DATA]" at bounding box center [865, 306] width 340 height 12
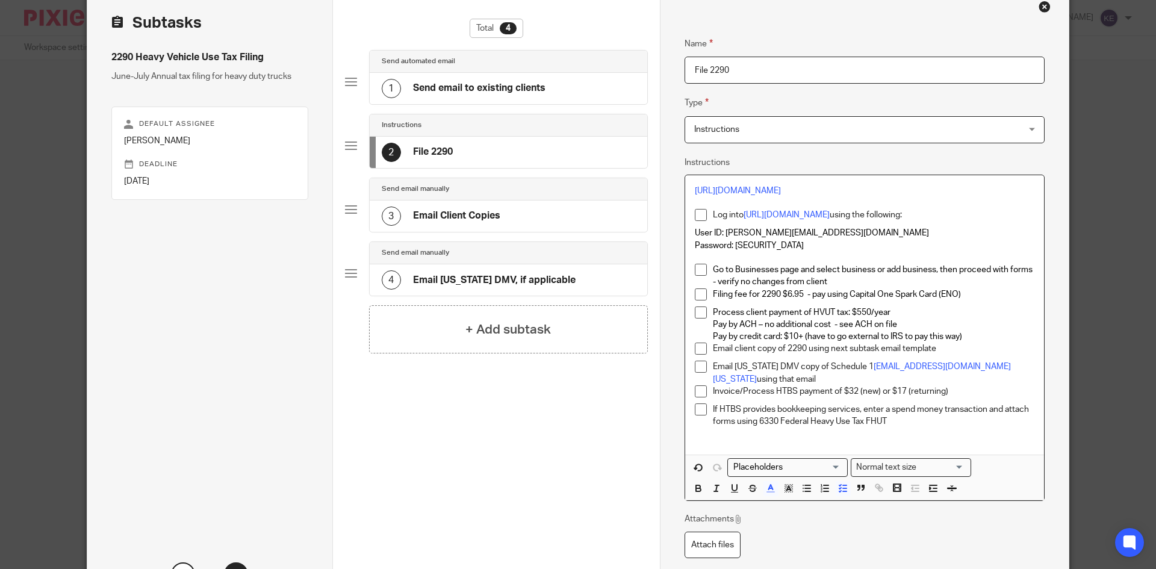
click at [962, 343] on p "Pay by credit card: $10+ (have to go external to IRS to pay this way)" at bounding box center [874, 337] width 322 height 12
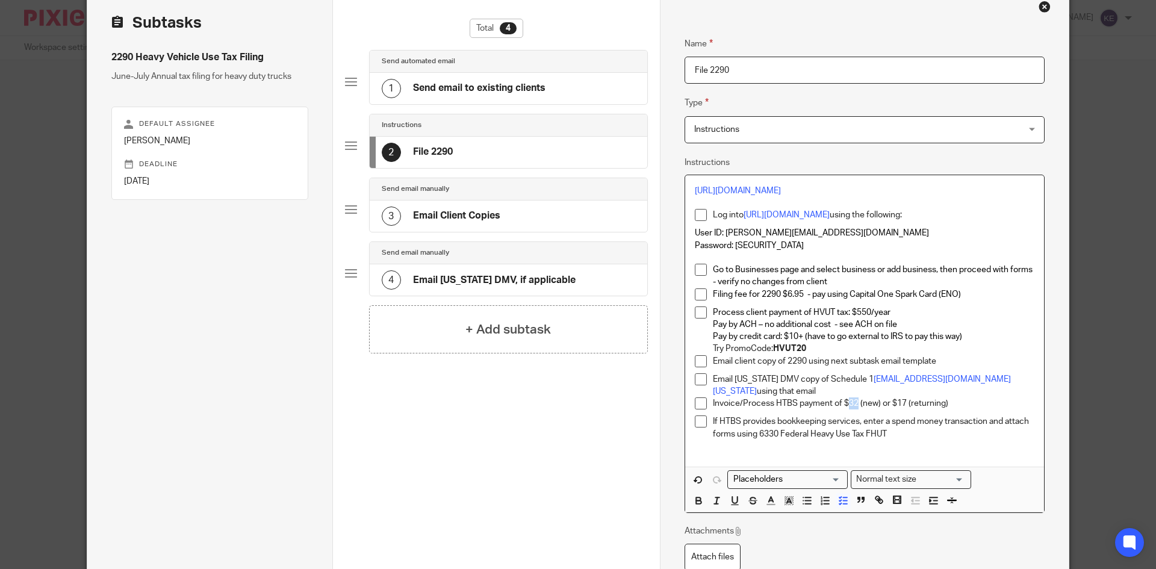
drag, startPoint x: 855, startPoint y: 408, endPoint x: 843, endPoint y: 410, distance: 11.7
click at [843, 410] on p "Invoice/Process HTBS payment of $32 (new) or $17 (returning)" at bounding box center [874, 404] width 322 height 12
click at [901, 409] on p "Invoice/Process HTBS payment of $50 (new) or $17 (returning)" at bounding box center [874, 404] width 322 height 12
click at [900, 409] on p "Invoice/Process HTBS payment of $50 (new) or $17 (returning)" at bounding box center [874, 404] width 322 height 12
drag, startPoint x: 903, startPoint y: 409, endPoint x: 895, endPoint y: 410, distance: 7.9
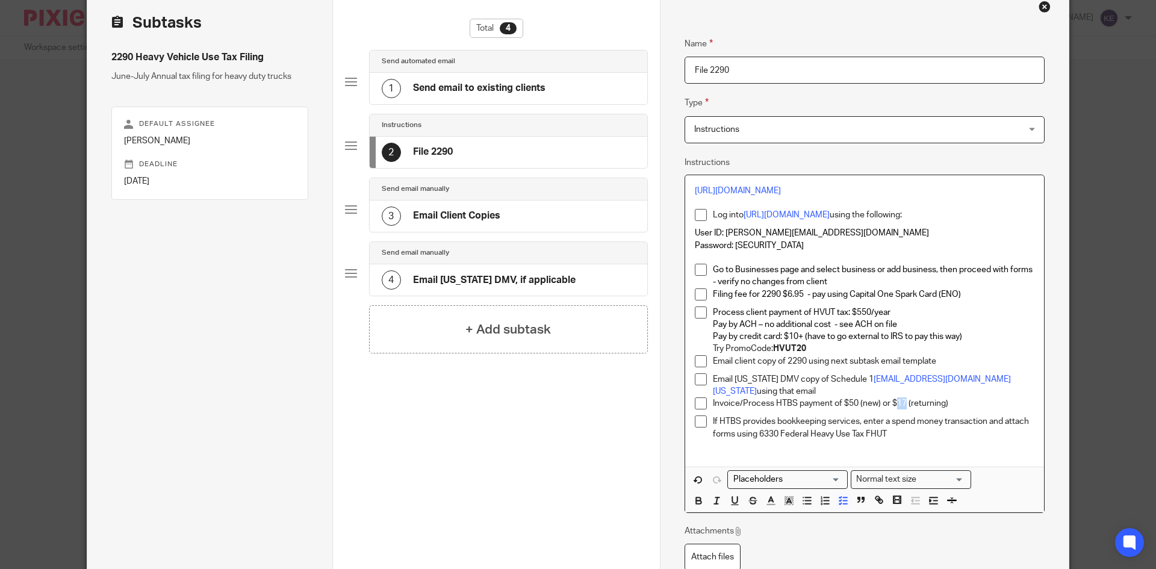
click at [895, 410] on p "Invoice/Process HTBS payment of $50 (new) or $17 (returning)" at bounding box center [874, 404] width 322 height 12
click at [853, 410] on p "Invoice/Process HTBS payment of $50 (new) or $40 (returning)" at bounding box center [874, 404] width 322 height 12
click at [890, 410] on p "Invoice/Process HTBS payment of $55 (new) or $40 (returning)" at bounding box center [874, 404] width 322 height 12
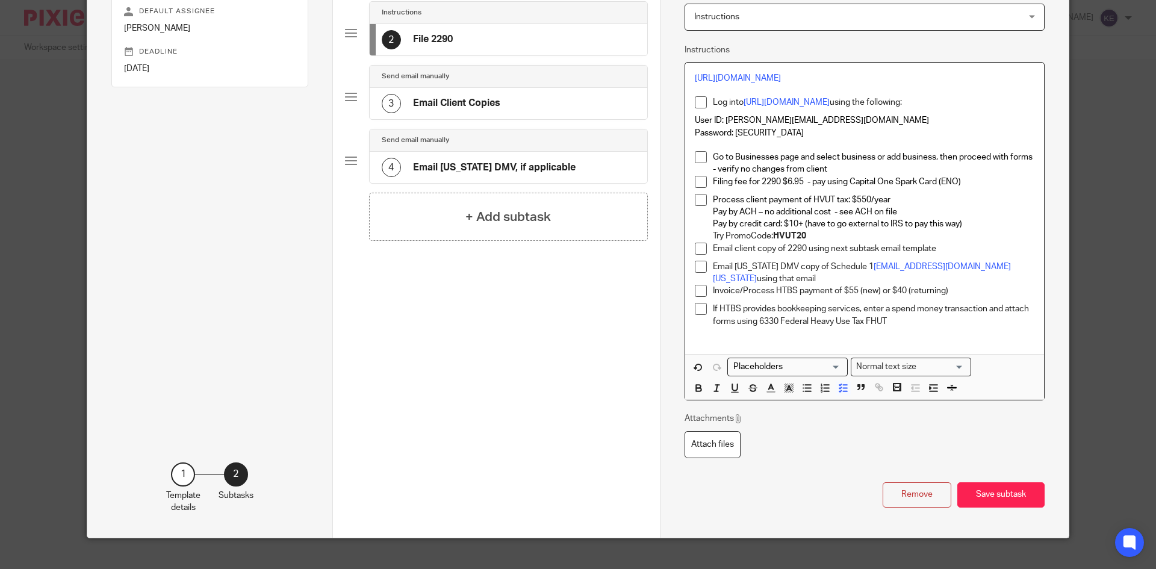
scroll to position [181, 0]
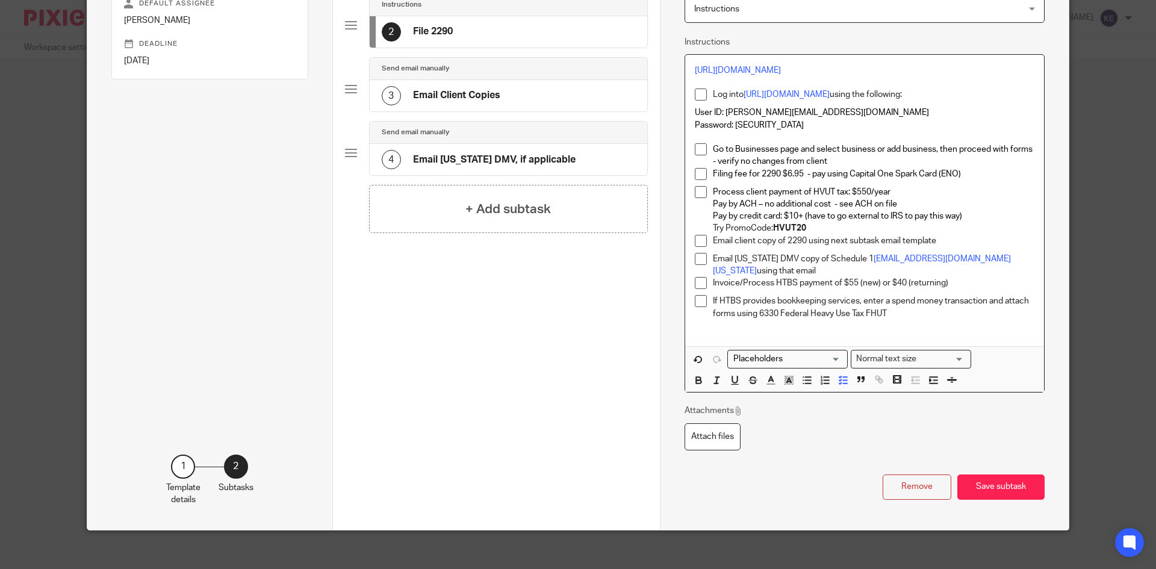
click at [982, 489] on button "Save subtask" at bounding box center [1001, 488] width 87 height 26
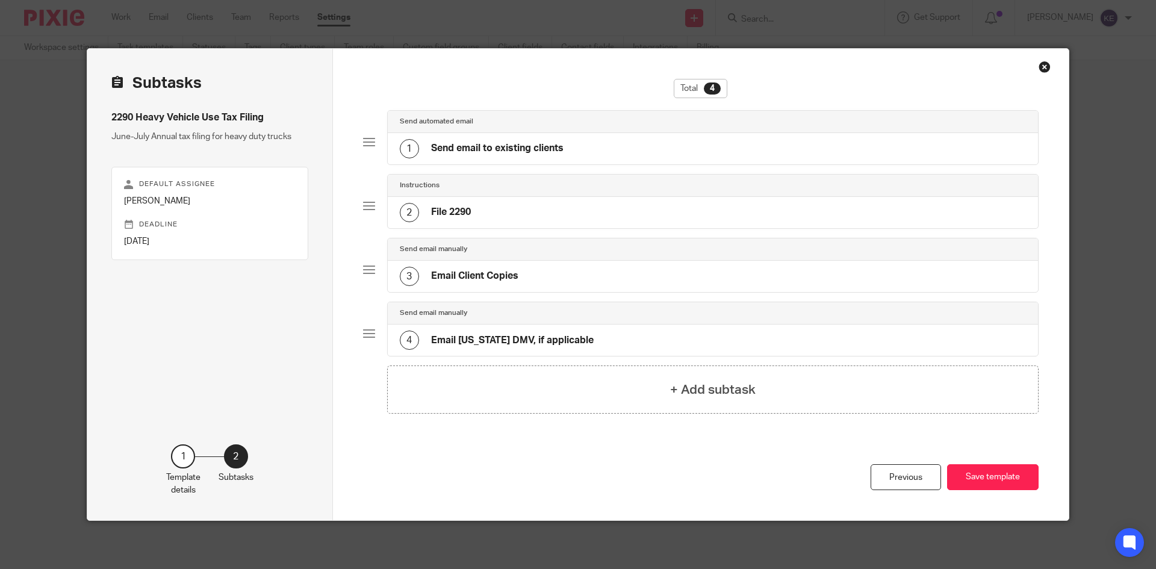
scroll to position [0, 0]
click at [475, 276] on h4 "Email Client Copies" at bounding box center [474, 276] width 87 height 13
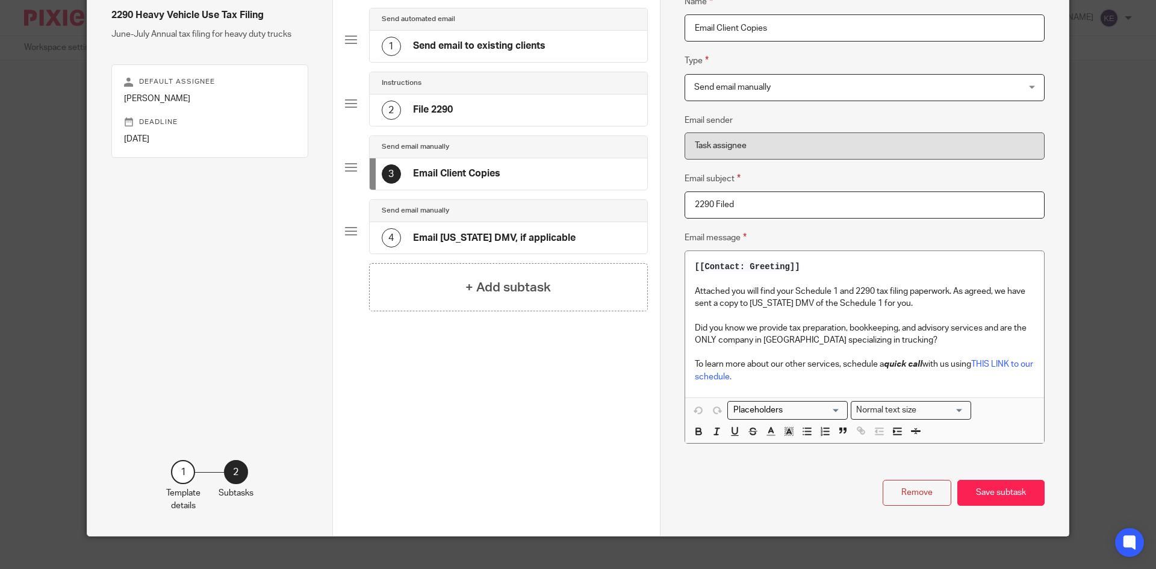
scroll to position [118, 0]
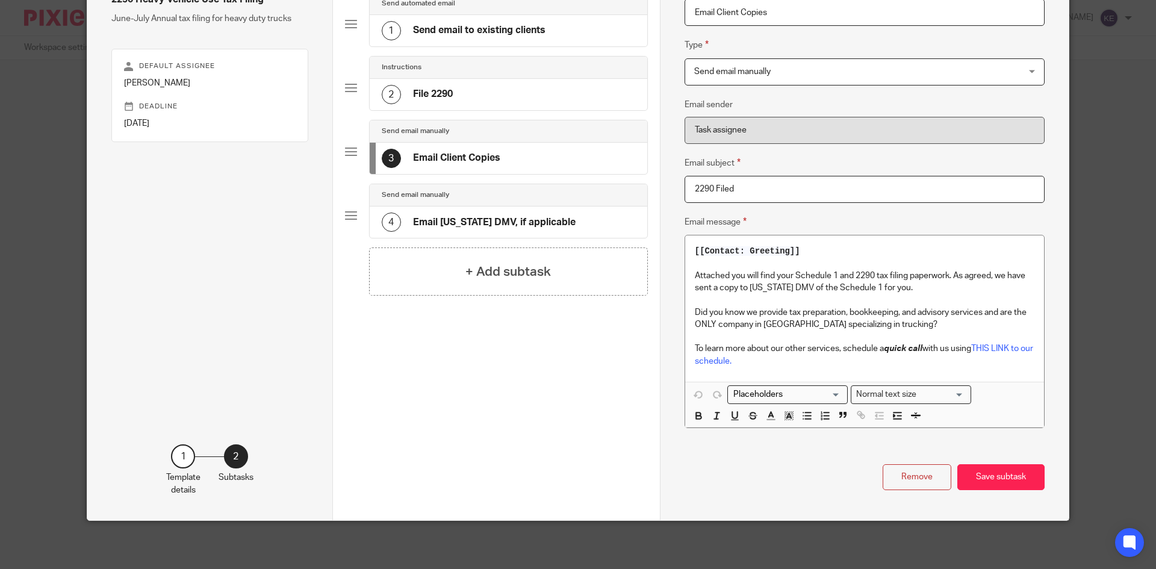
click at [830, 315] on p "Did you know we provide tax preparation, bookkeeping, and advisory services and…" at bounding box center [865, 319] width 340 height 25
drag, startPoint x: 1001, startPoint y: 311, endPoint x: 822, endPoint y: 324, distance: 179.9
click at [822, 324] on p "Did you know we provide tax preparation, bookkeeping, and advisory services and…" at bounding box center [865, 319] width 340 height 25
click at [1003, 473] on button "Save subtask" at bounding box center [1001, 477] width 87 height 26
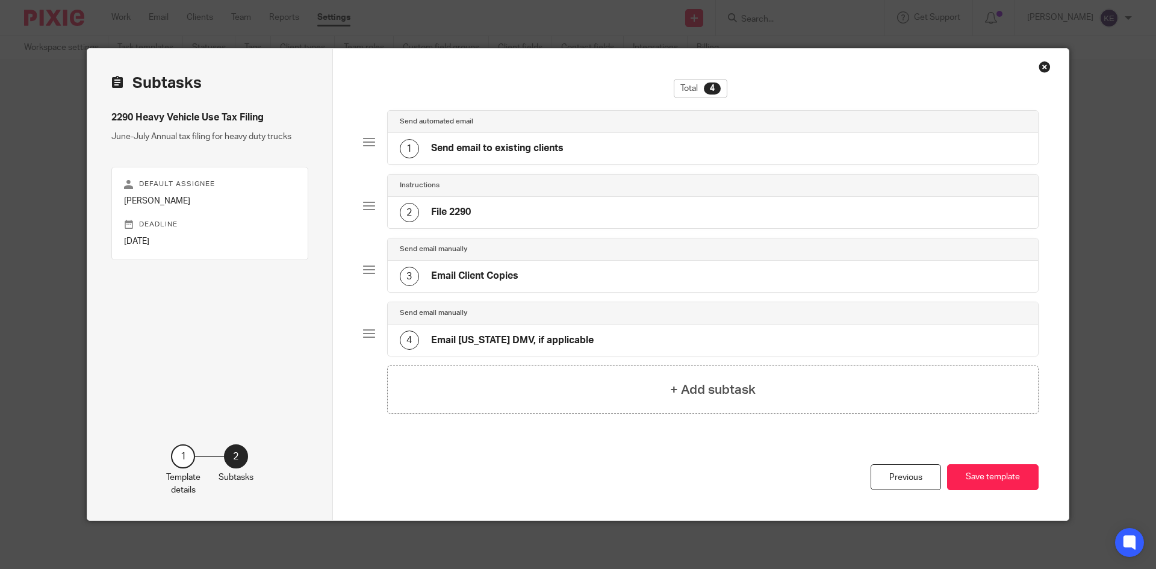
scroll to position [0, 0]
click at [561, 338] on h4 "Email Virginia DMV, if applicable" at bounding box center [512, 340] width 163 height 13
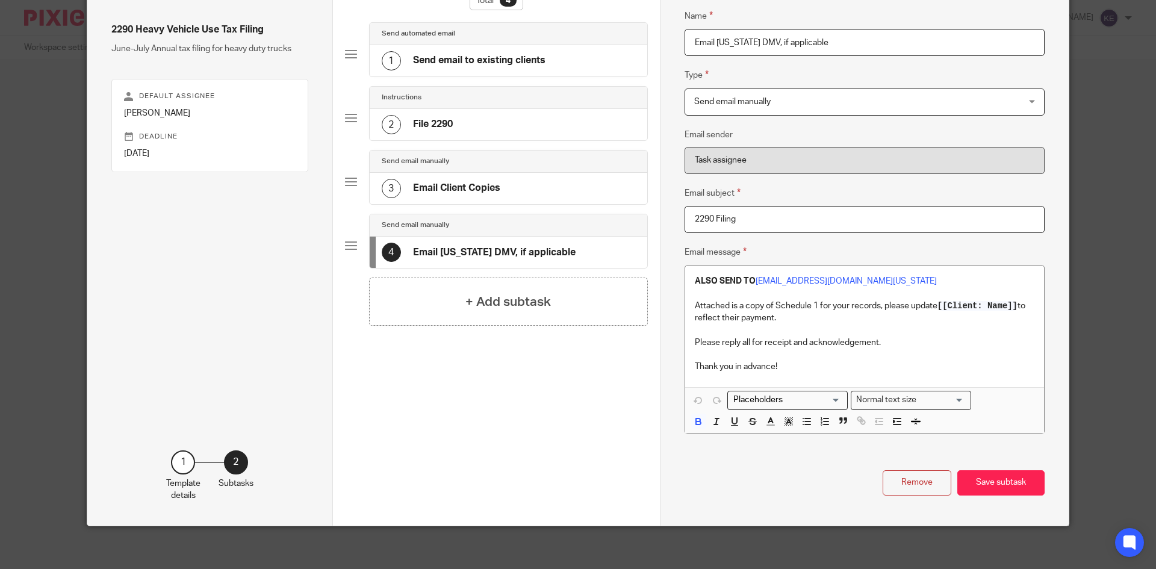
scroll to position [93, 0]
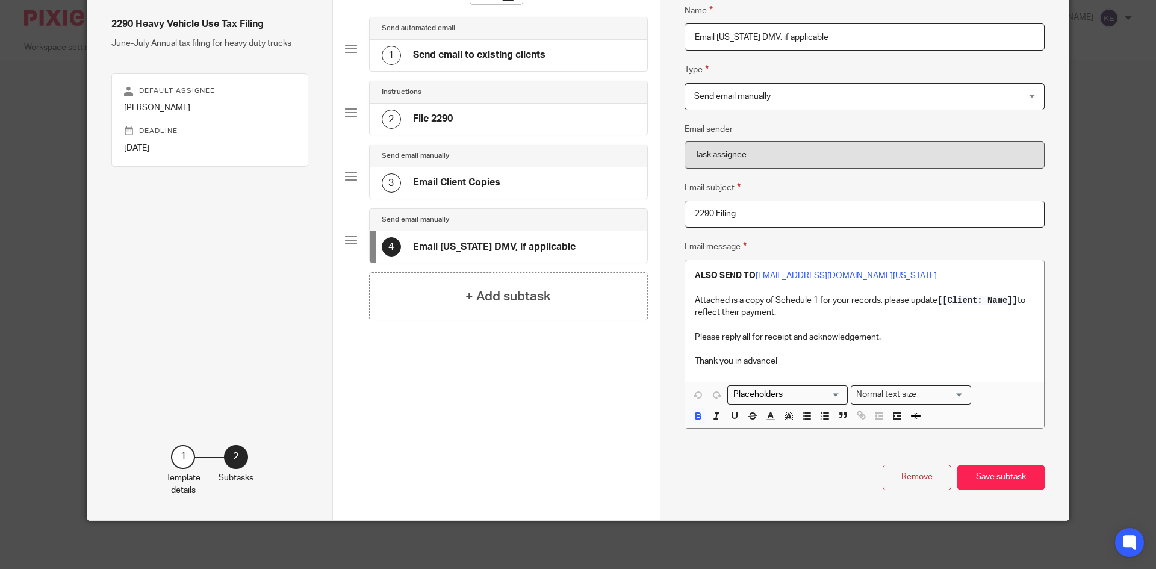
click at [1016, 475] on button "Save subtask" at bounding box center [1001, 478] width 87 height 26
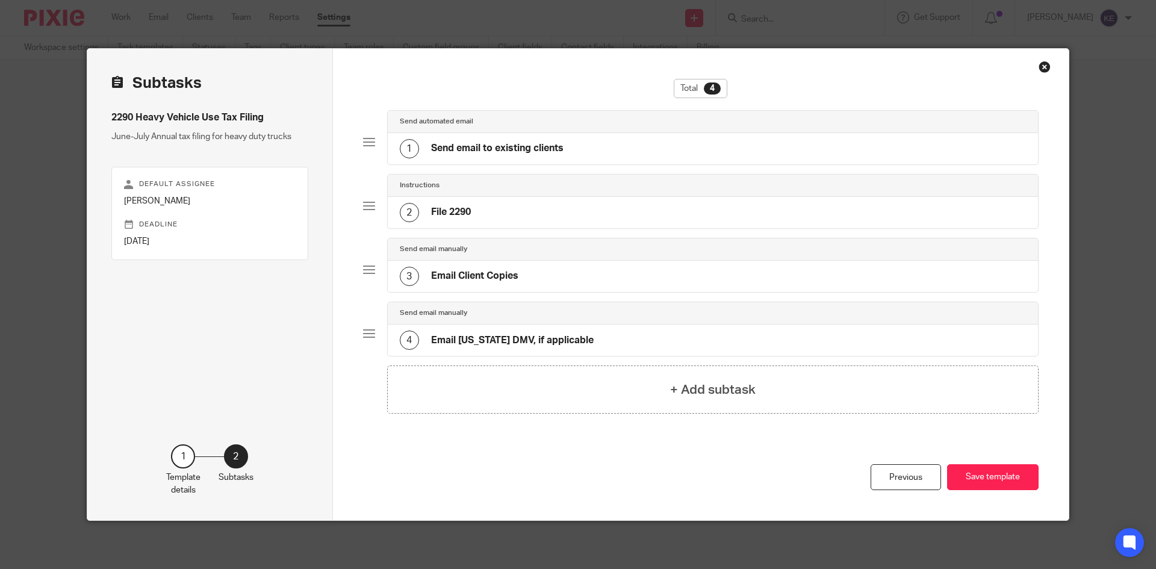
click at [1005, 472] on button "Save template" at bounding box center [993, 477] width 92 height 26
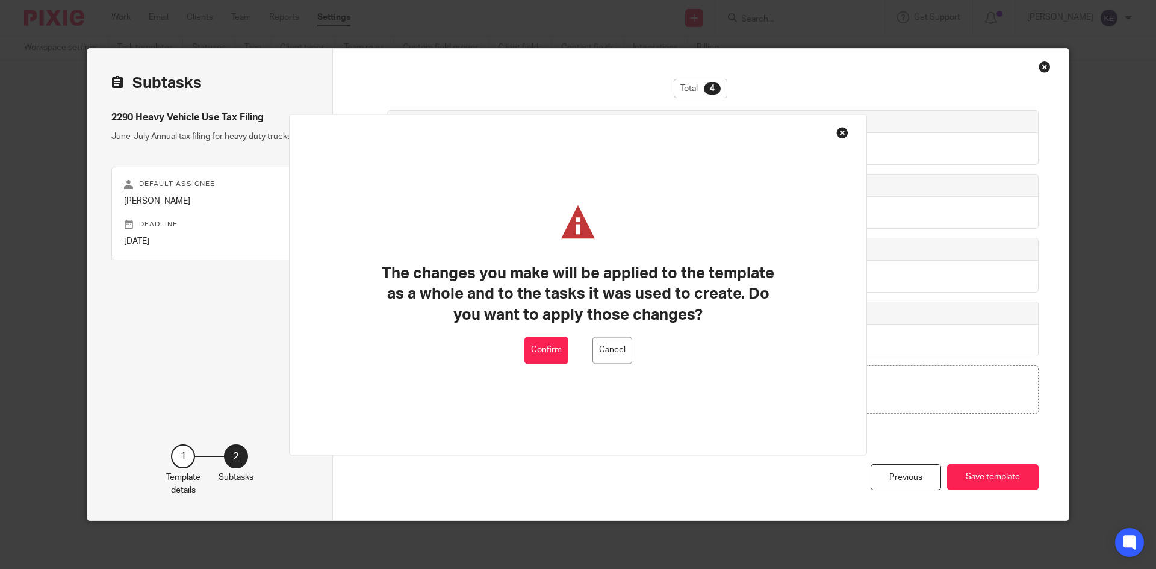
click at [537, 345] on button "Confirm" at bounding box center [547, 350] width 44 height 27
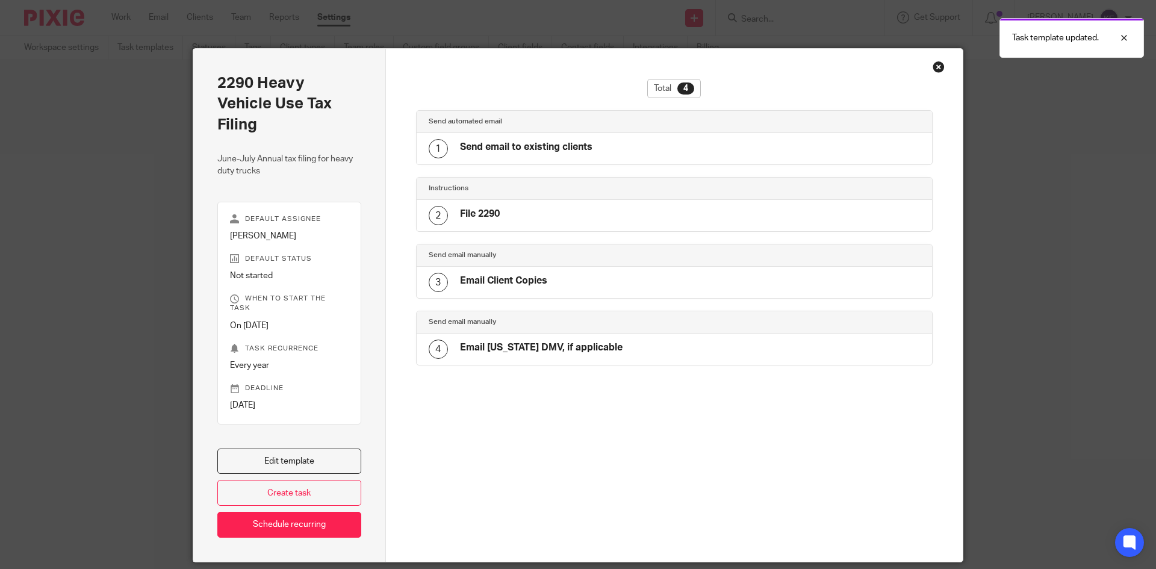
click at [933, 68] on div "Close this dialog window" at bounding box center [939, 67] width 12 height 12
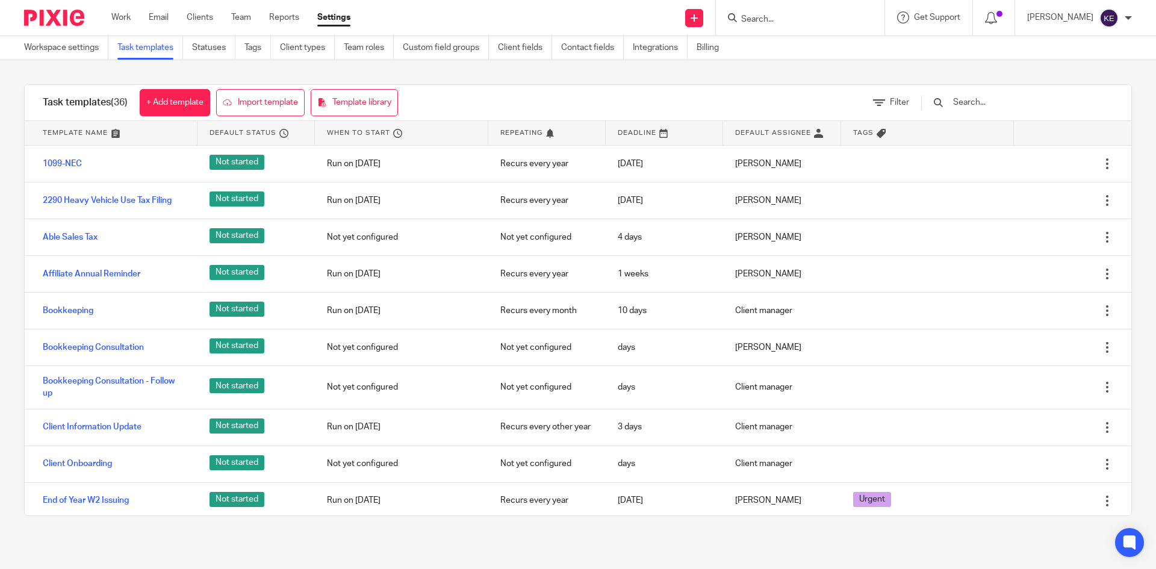
click at [121, 16] on link "Work" at bounding box center [120, 17] width 19 height 12
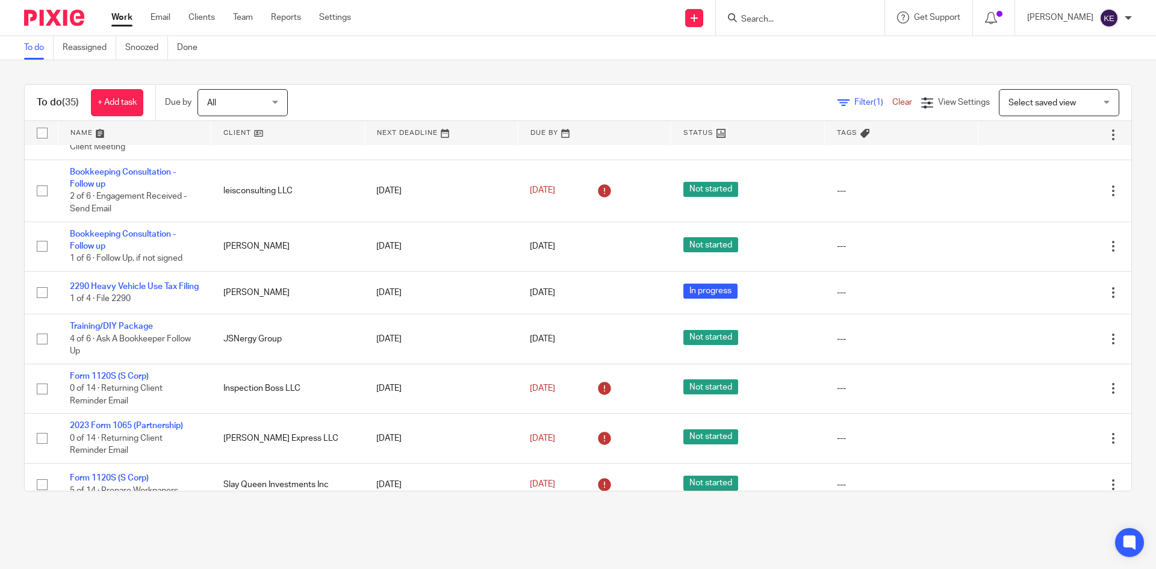
scroll to position [1385, 0]
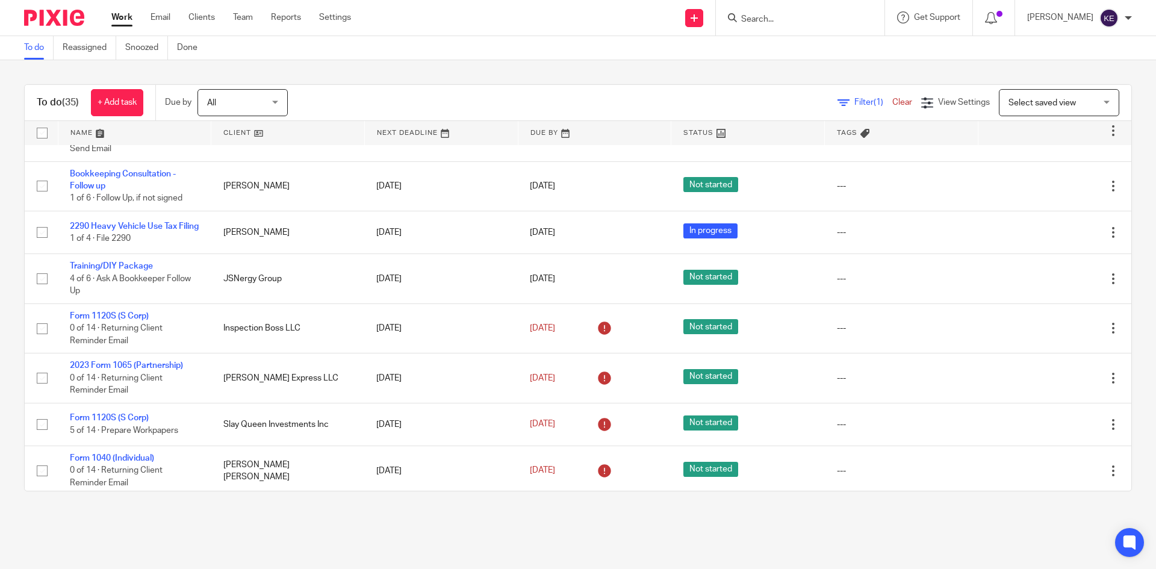
click at [108, 224] on link "2290 Heavy Vehicle Use Tax Filing" at bounding box center [134, 226] width 129 height 8
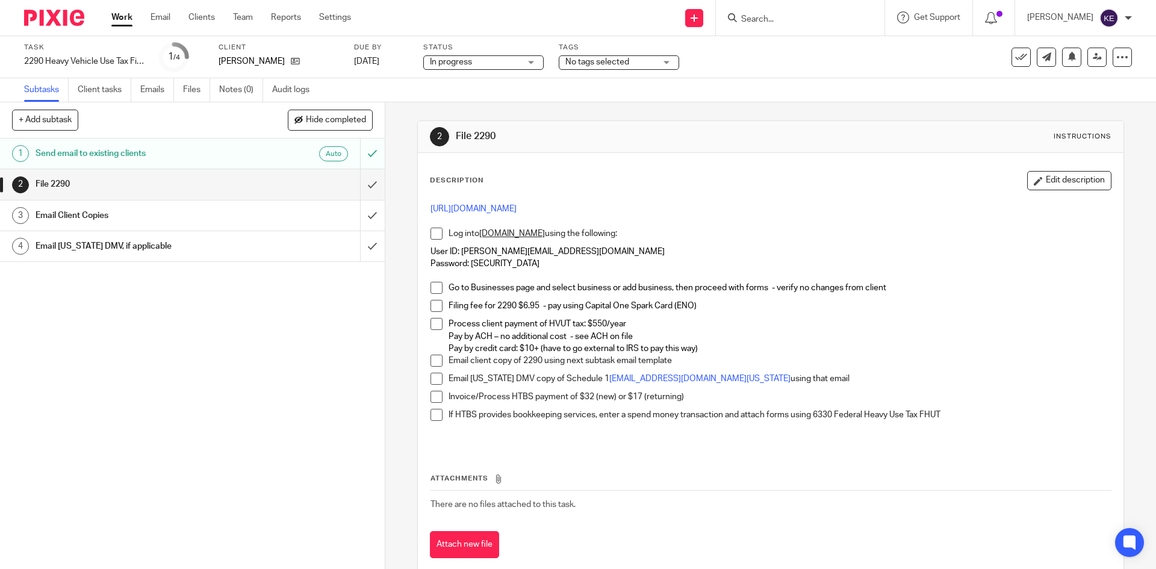
click at [116, 19] on link "Work" at bounding box center [121, 17] width 21 height 12
